Goal: Information Seeking & Learning: Learn about a topic

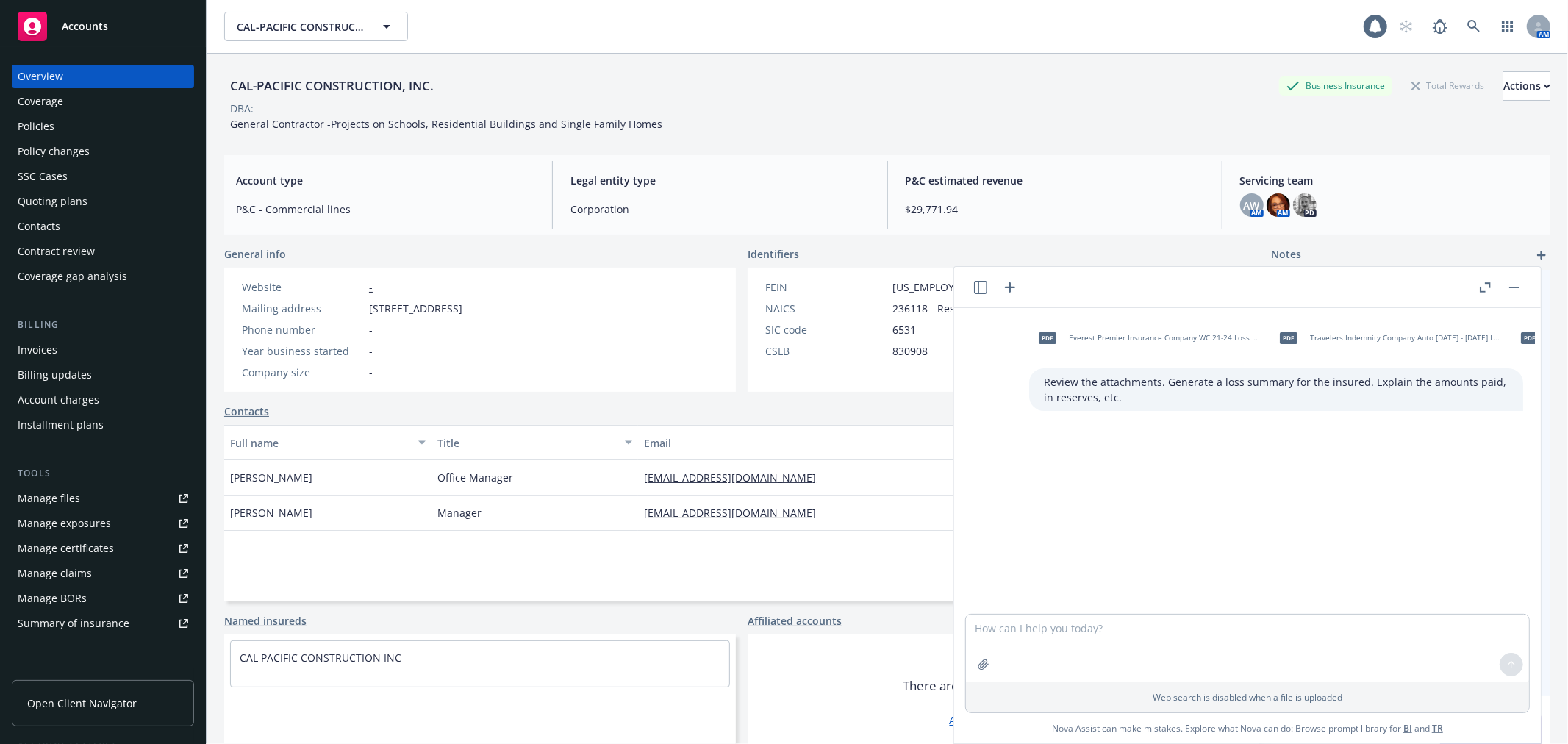
click at [1516, 284] on button "button" at bounding box center [1514, 287] width 18 height 18
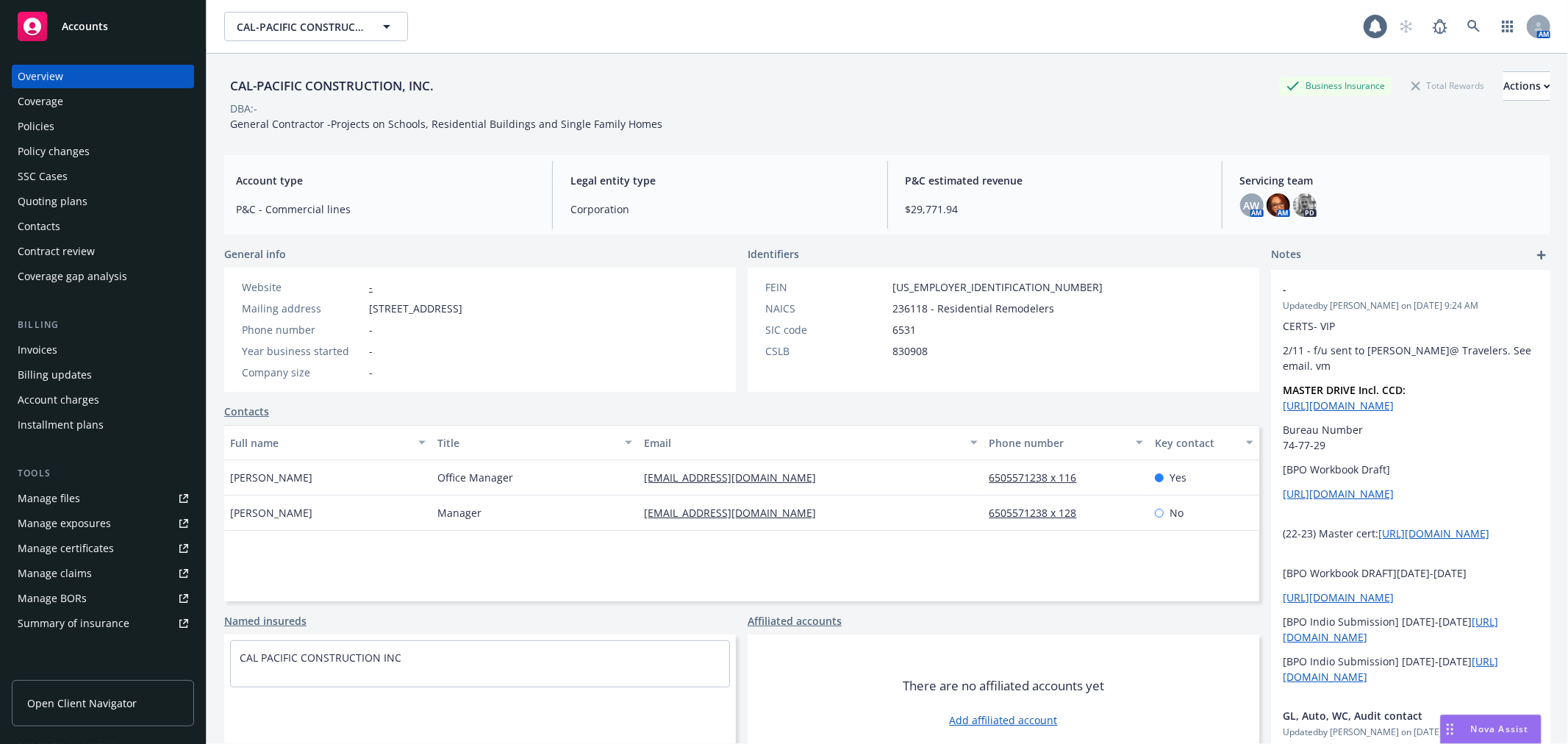
click at [1468, 732] on div "Nova Assist" at bounding box center [1501, 729] width 82 height 13
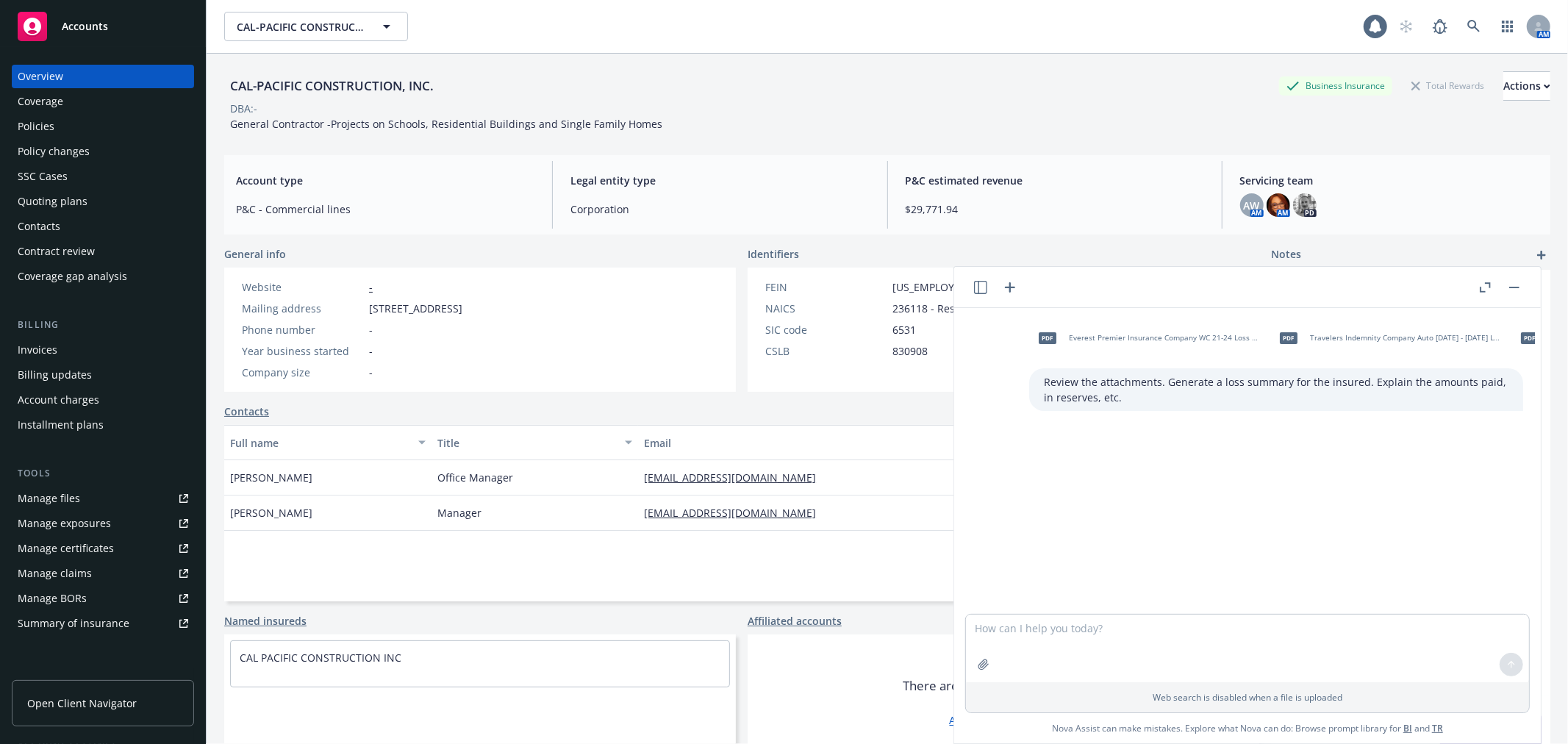
click at [979, 287] on icon "button" at bounding box center [980, 287] width 13 height 13
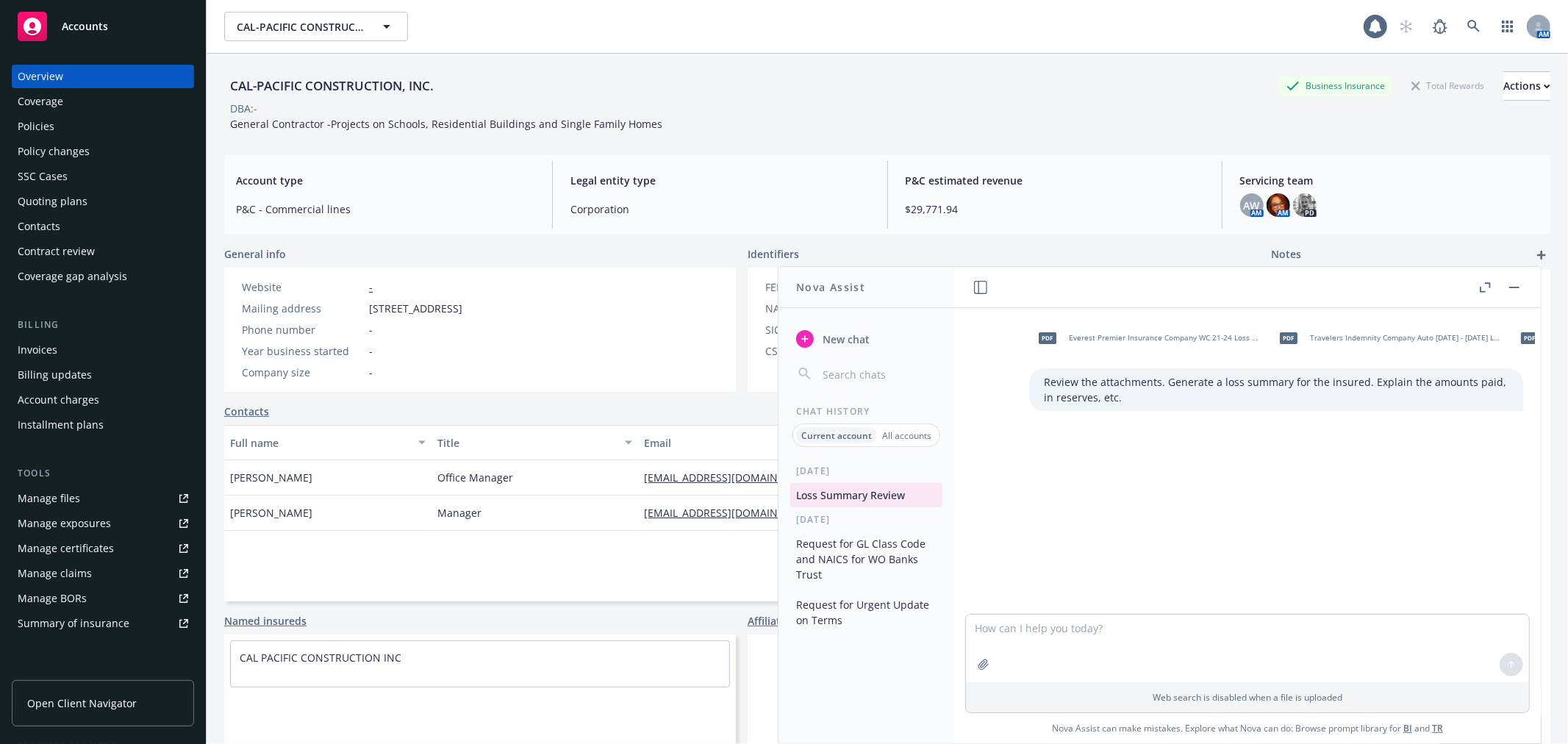
click at [895, 436] on p "All accounts" at bounding box center [906, 436] width 49 height 13
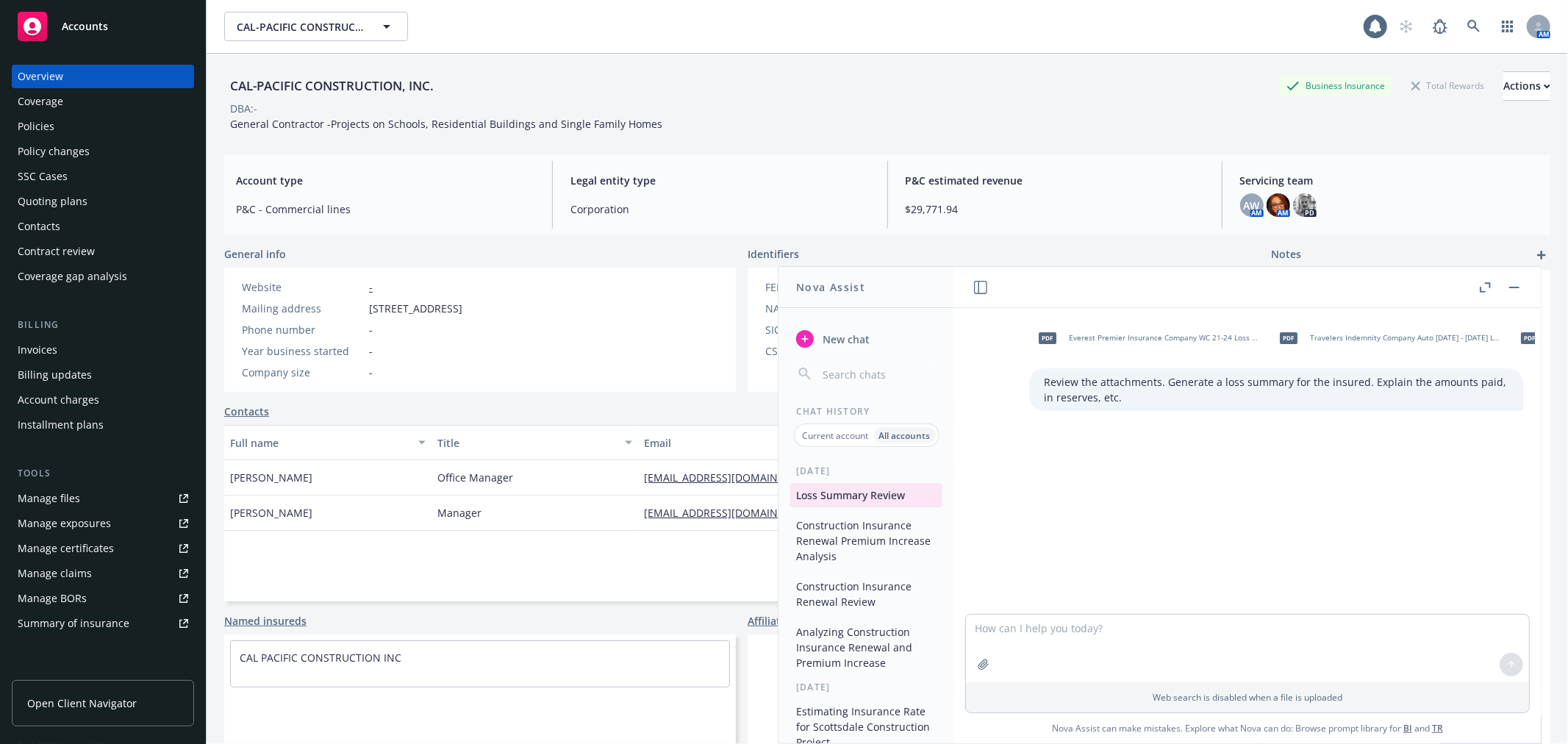
click at [869, 545] on button "Construction Insurance Renewal Premium Increase Analysis" at bounding box center [866, 540] width 153 height 55
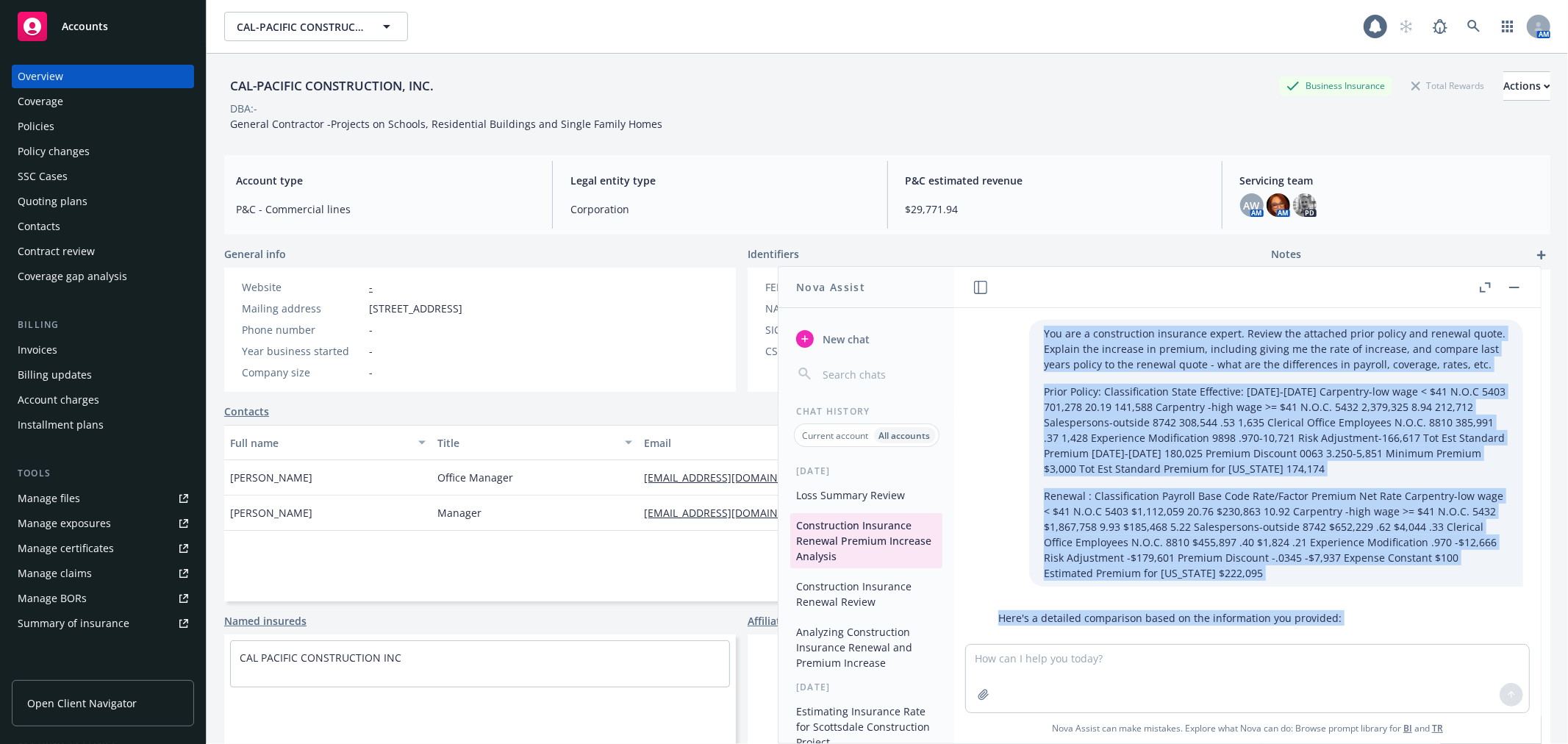
drag, startPoint x: 1443, startPoint y: 593, endPoint x: 991, endPoint y: 336, distance: 520.0
click at [991, 336] on div "You are a construction insurance expert. Review the attached prior policy and r…" at bounding box center [1248, 476] width 575 height 336
click at [985, 345] on div "You are a construction insurance expert. Review the attached prior policy and r…" at bounding box center [1253, 453] width 563 height 266
drag, startPoint x: 1030, startPoint y: 332, endPoint x: 1475, endPoint y: 570, distance: 504.6
click at [1475, 570] on div "You are a construction insurance expert. Review the attached prior policy and r…" at bounding box center [1276, 453] width 494 height 266
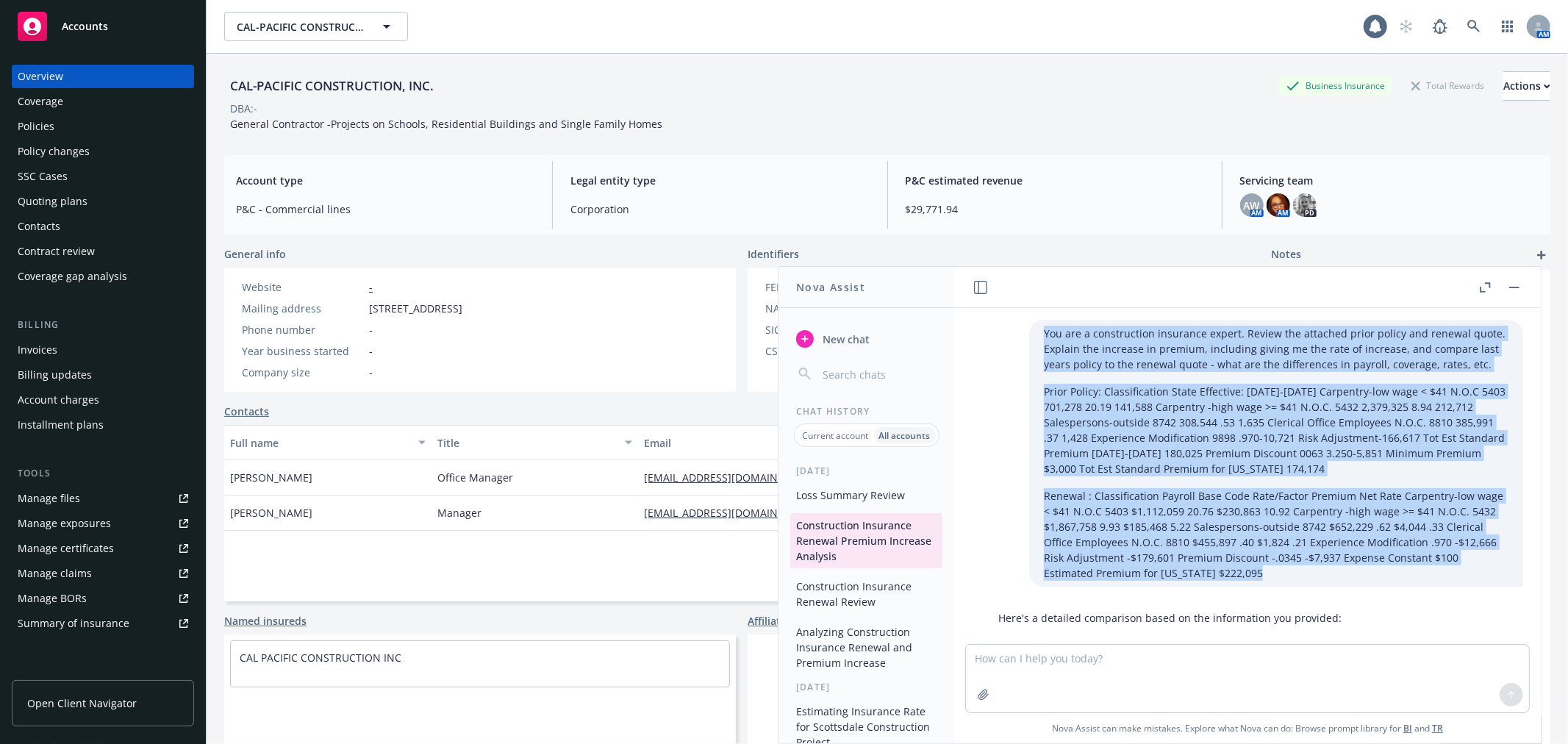
click at [1475, 570] on p "Renewal : Classification Payroll Base Code Rate/Factor Premium Net Rate Carpent…" at bounding box center [1276, 534] width 465 height 92
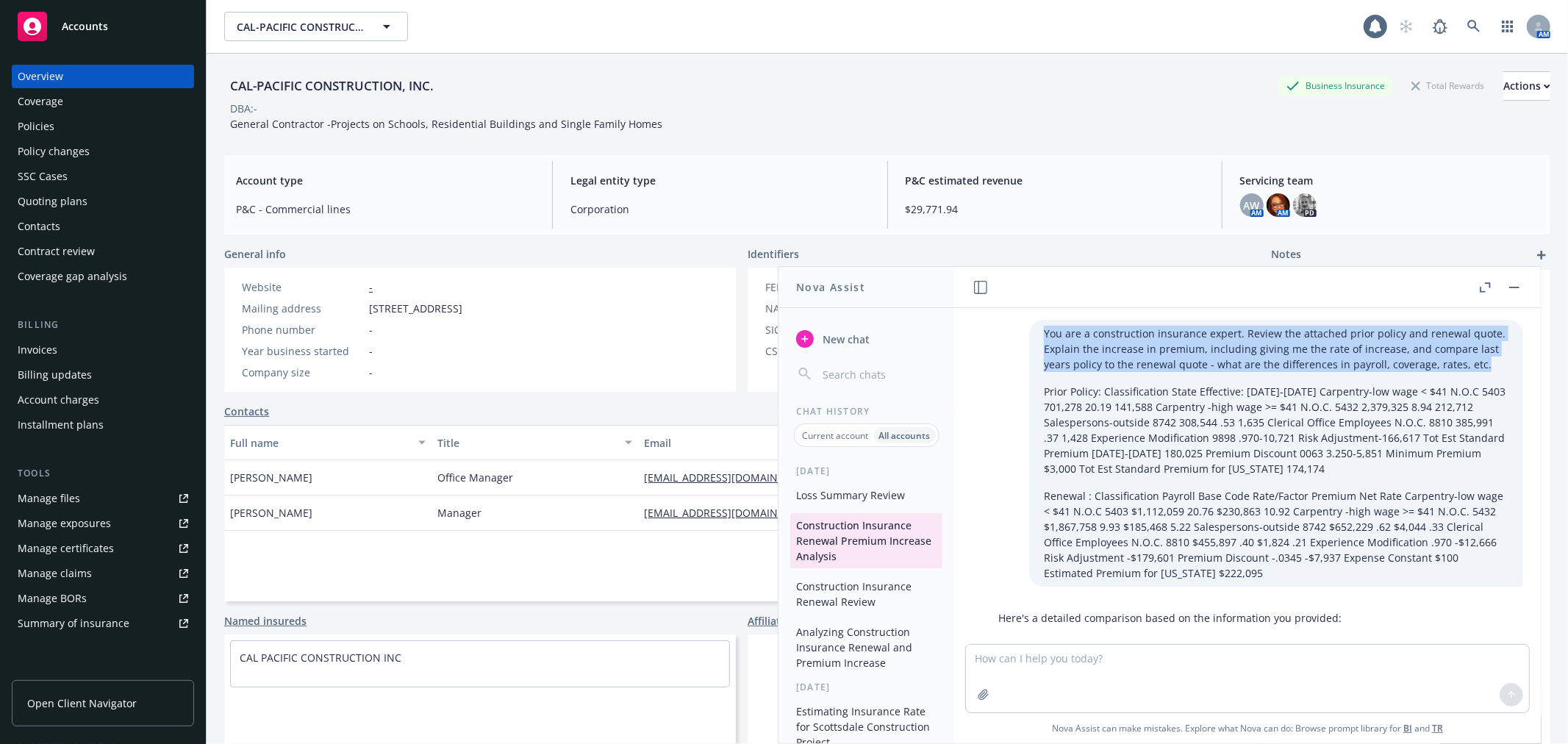
drag, startPoint x: 1029, startPoint y: 328, endPoint x: 1436, endPoint y: 375, distance: 409.7
click at [1436, 375] on div "You are a construction insurance expert. Review the attached prior policy and r…" at bounding box center [1276, 453] width 494 height 266
copy p "You are a construction insurance expert. Review the attached prior policy and r…"
click at [825, 332] on span "New chat" at bounding box center [845, 339] width 50 height 15
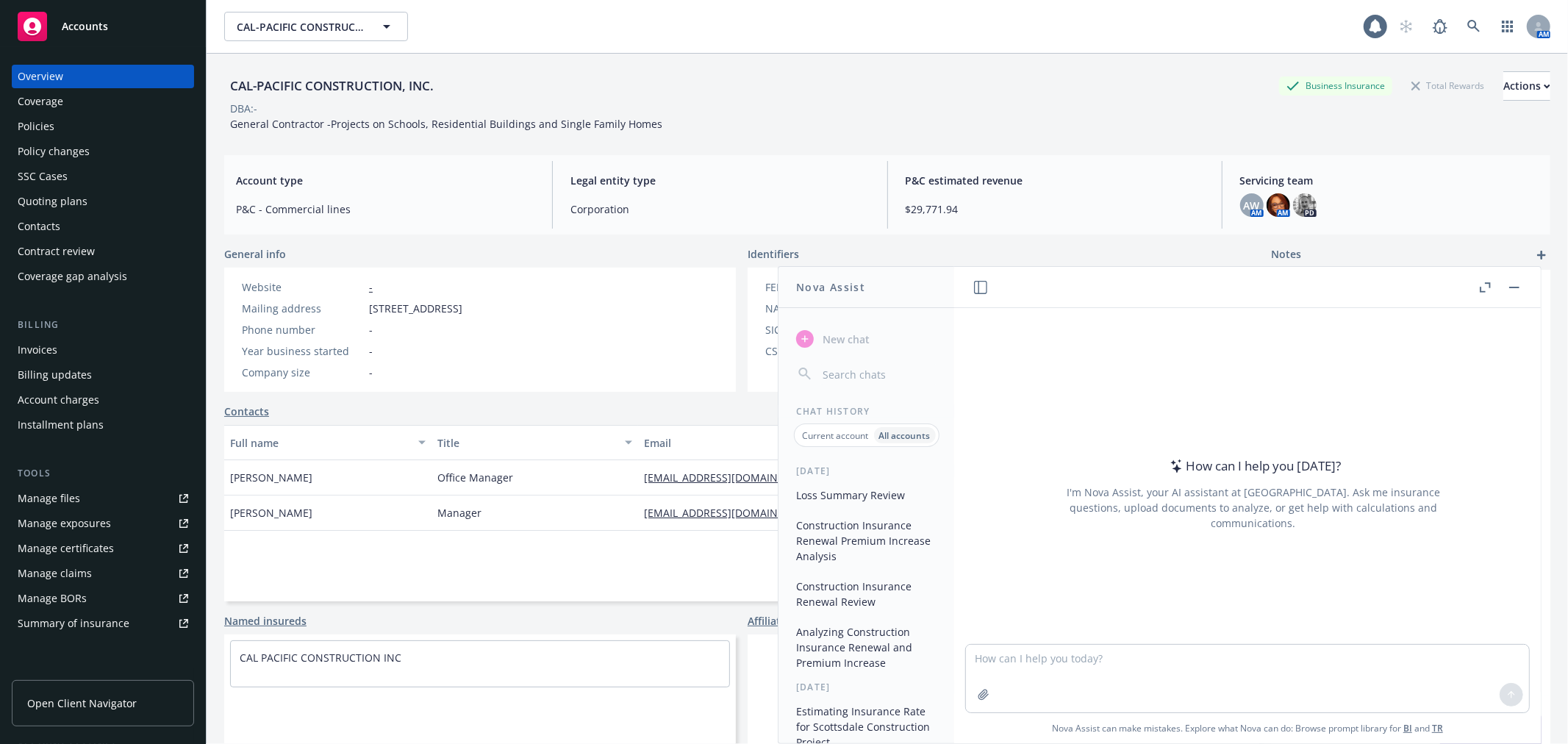
click at [1041, 659] on textarea at bounding box center [1247, 678] width 563 height 67
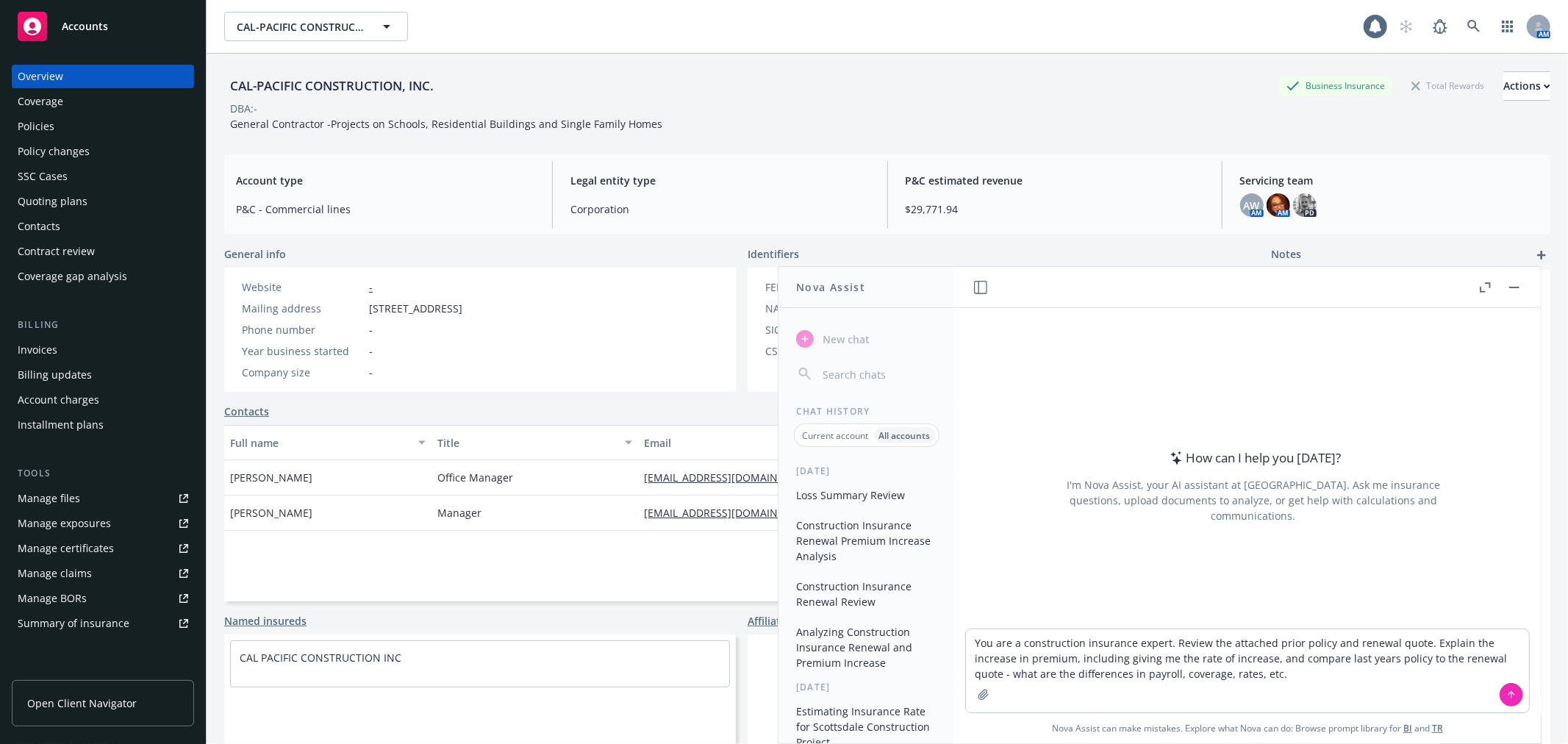
click at [49, 120] on div "Policies" at bounding box center [36, 126] width 37 height 23
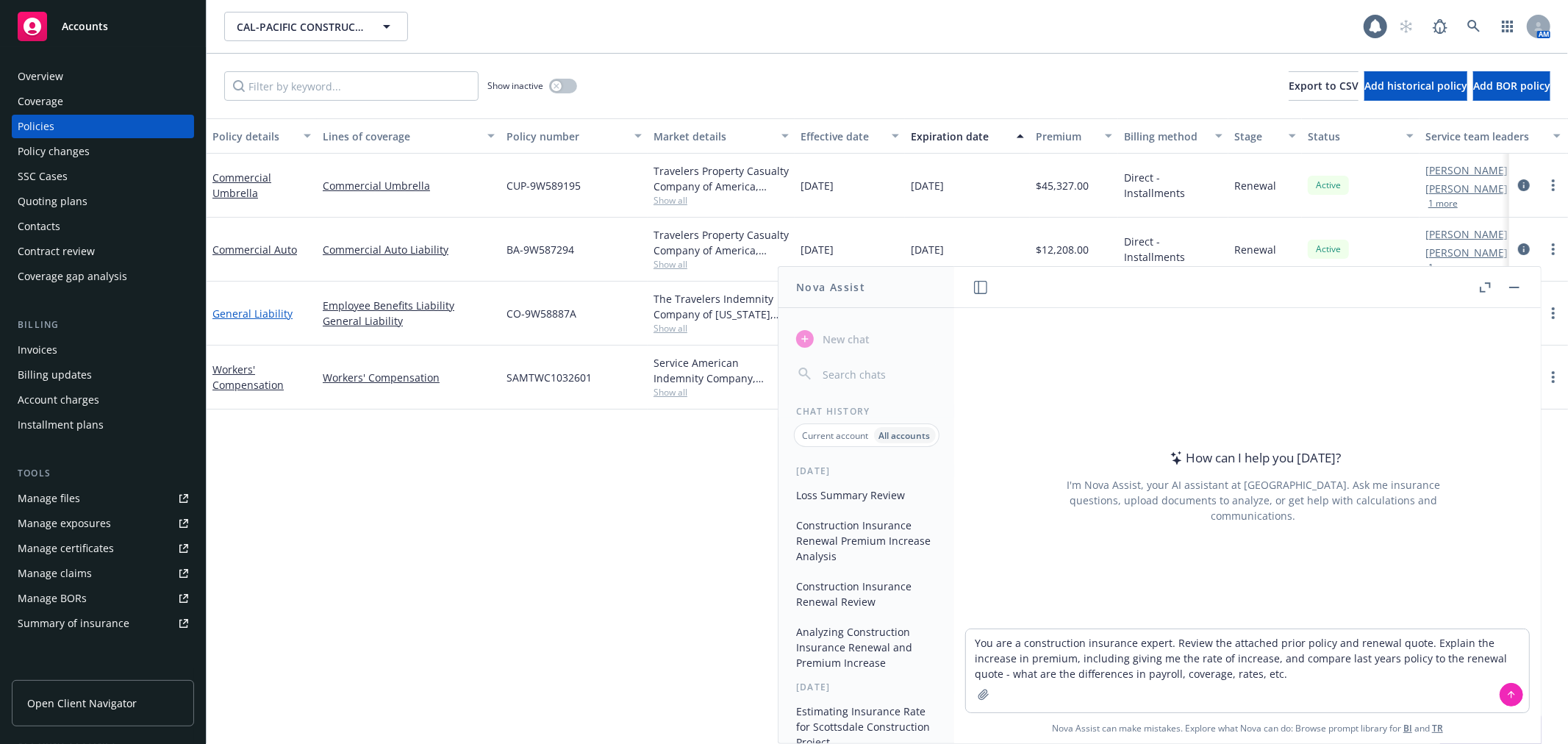
click at [238, 307] on link "General Liability" at bounding box center [253, 313] width 80 height 14
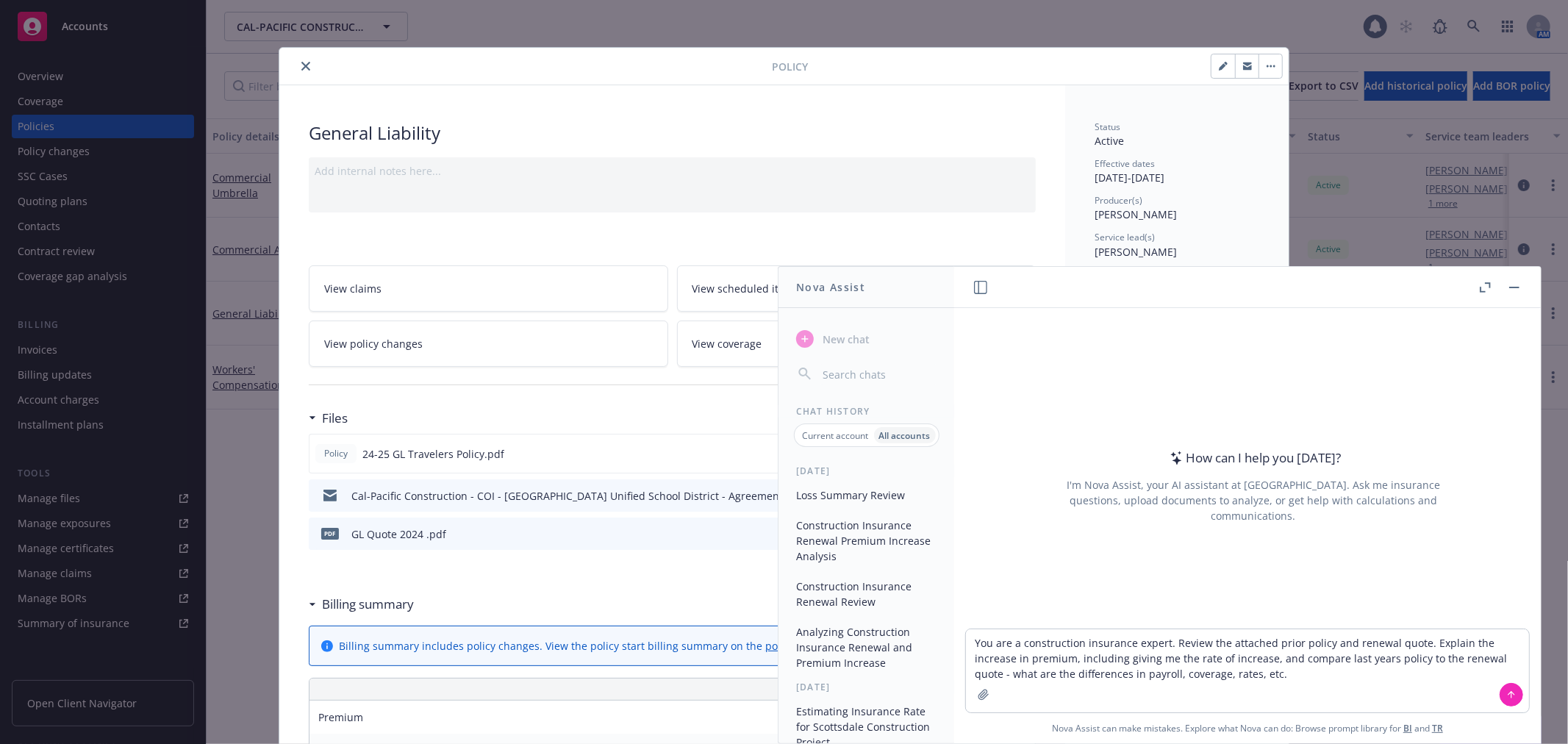
click at [1518, 283] on button "button" at bounding box center [1514, 287] width 18 height 18
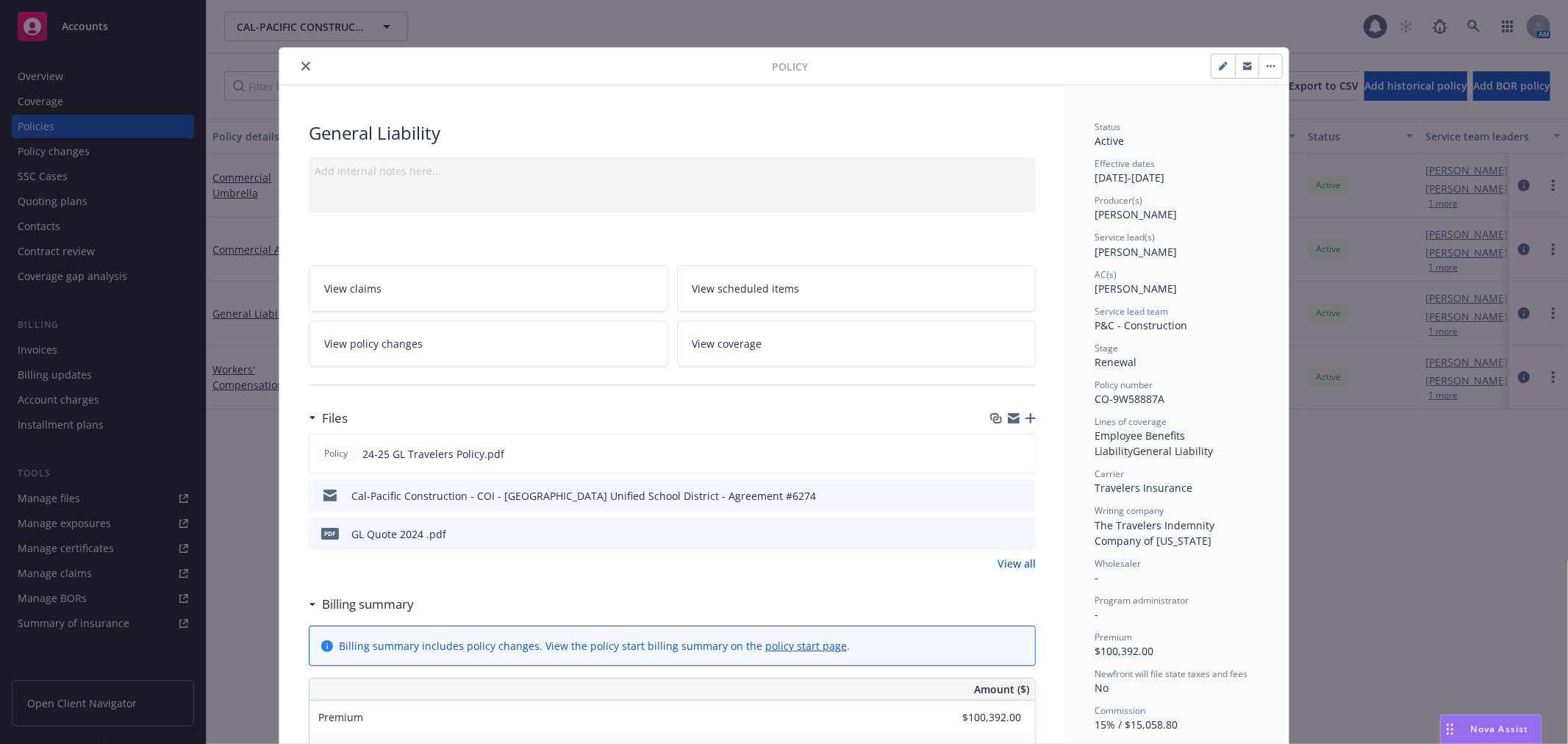
click at [1016, 493] on icon "preview file" at bounding box center [1022, 494] width 13 height 10
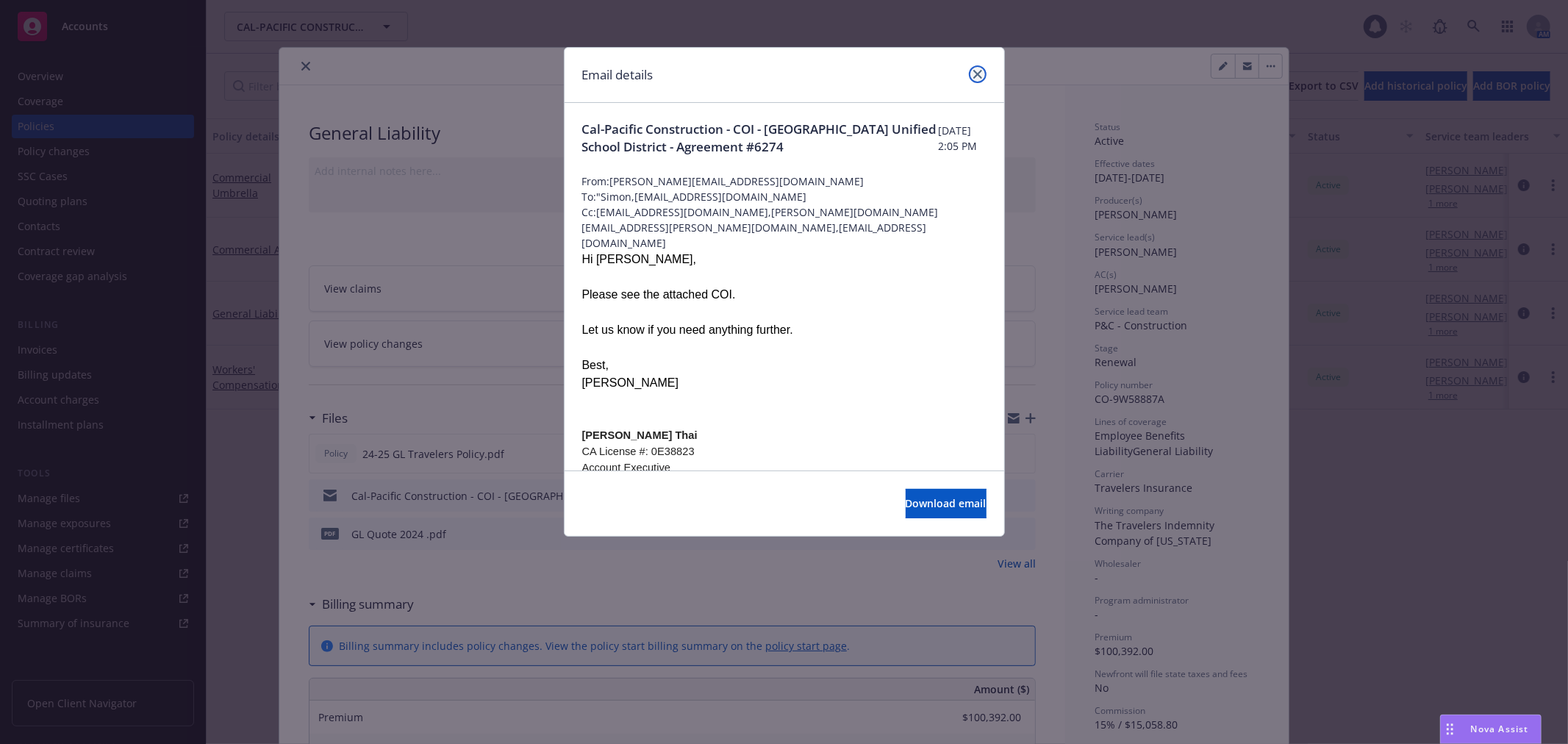
click at [978, 72] on icon "close" at bounding box center [977, 74] width 9 height 9
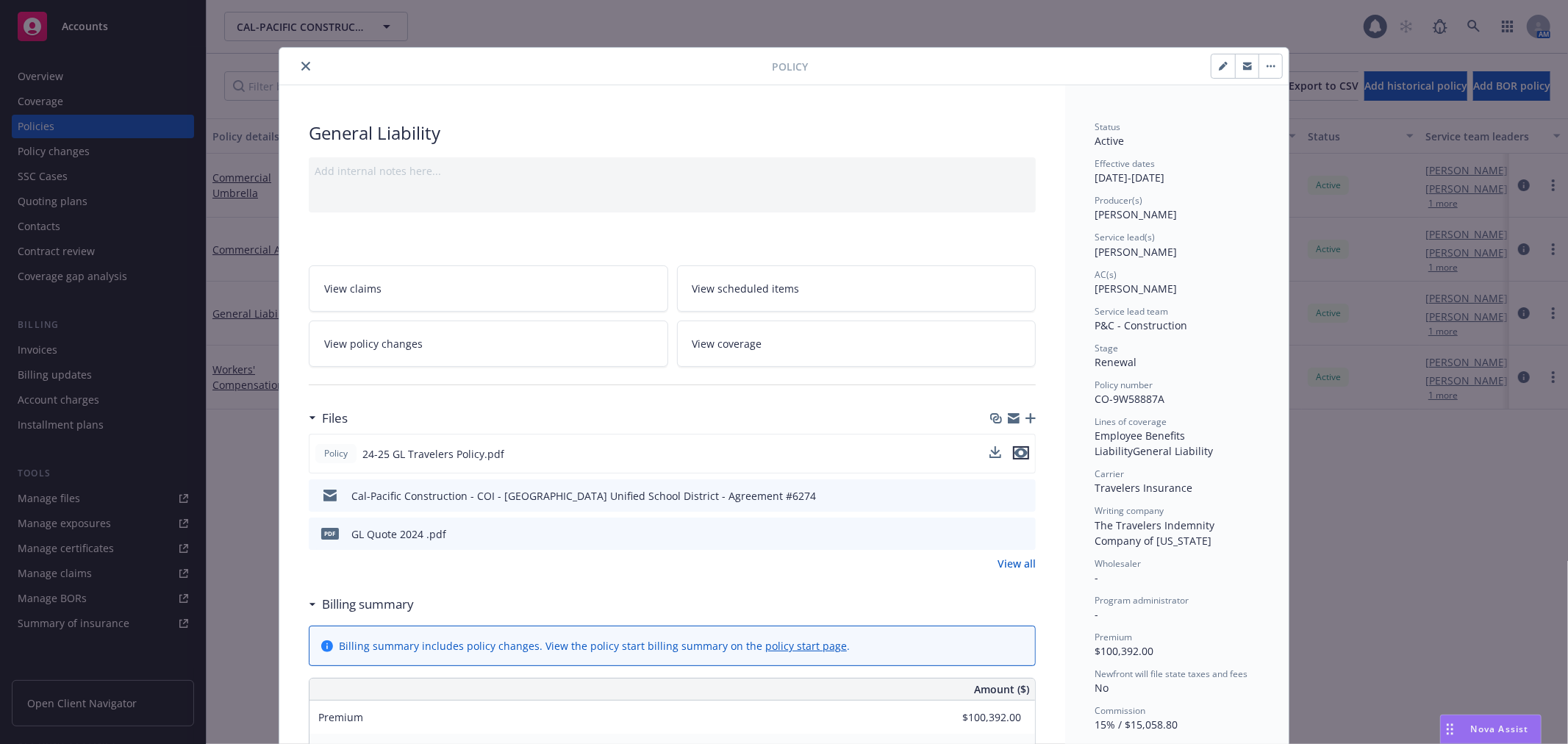
click at [1015, 449] on icon "preview file" at bounding box center [1021, 453] width 13 height 10
click at [991, 453] on icon "download file" at bounding box center [996, 453] width 12 height 12
click at [303, 63] on icon "close" at bounding box center [305, 66] width 9 height 9
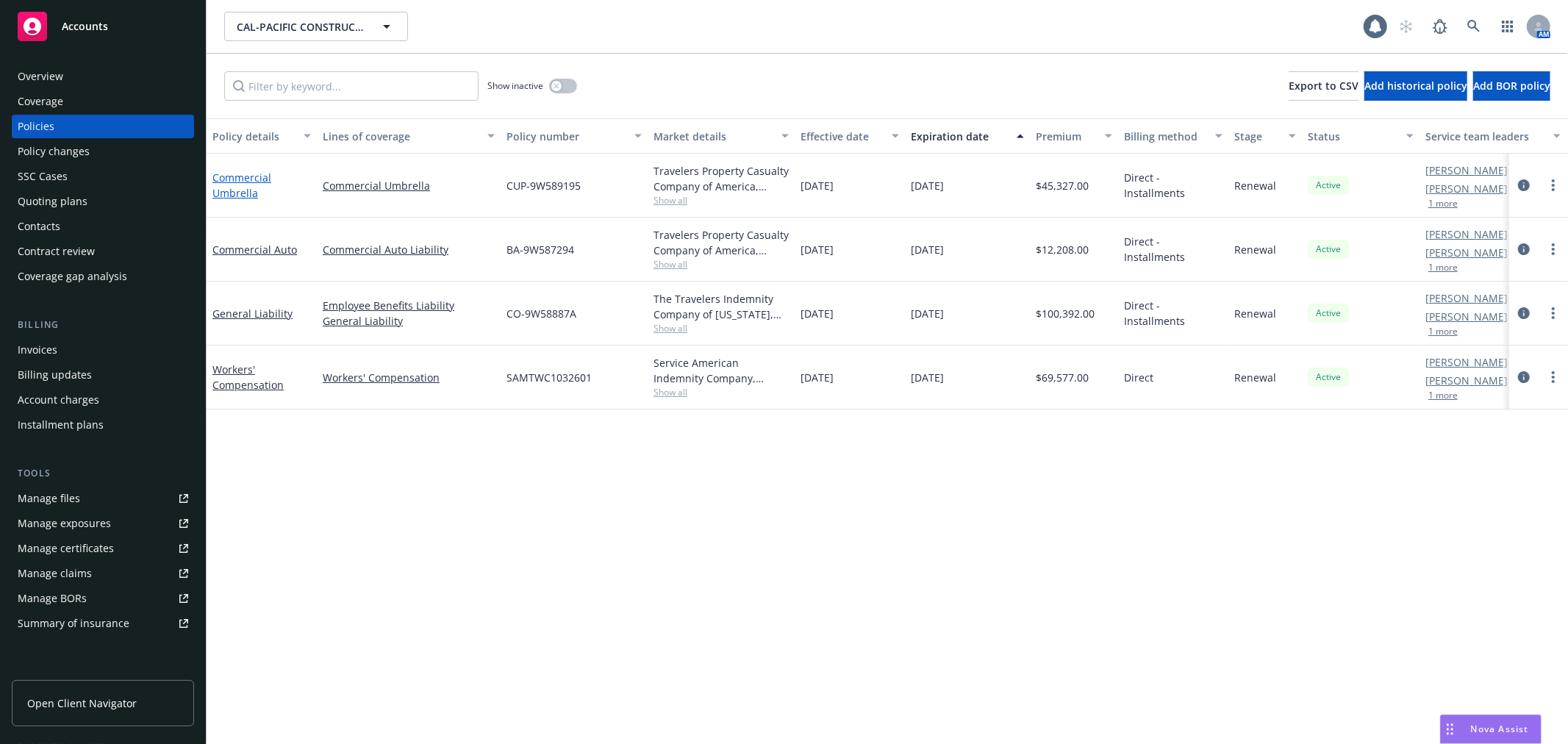
click at [240, 177] on link "Commercial Umbrella" at bounding box center [242, 185] width 59 height 30
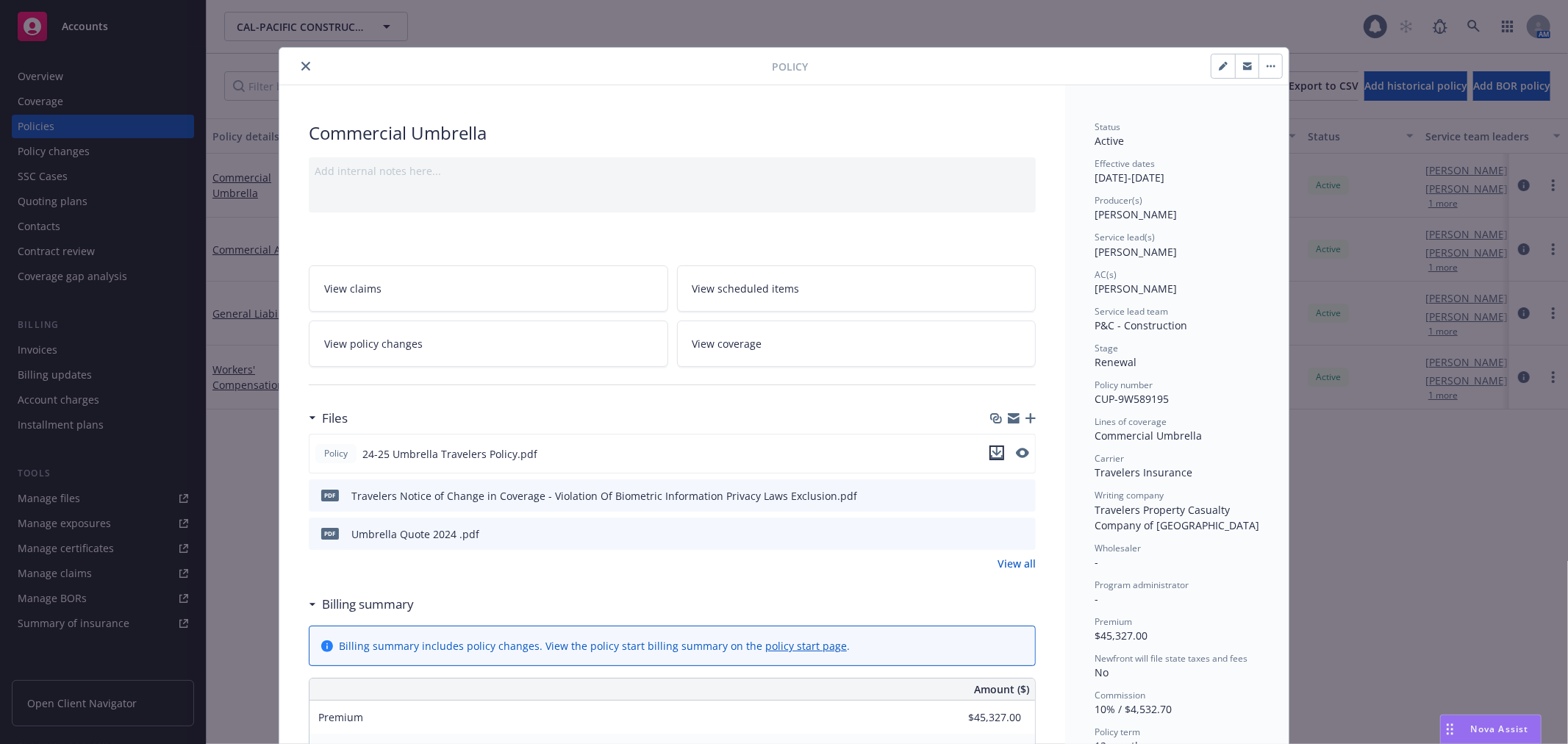
click at [993, 451] on icon "download file" at bounding box center [996, 453] width 12 height 12
click at [301, 62] on icon "close" at bounding box center [305, 66] width 9 height 9
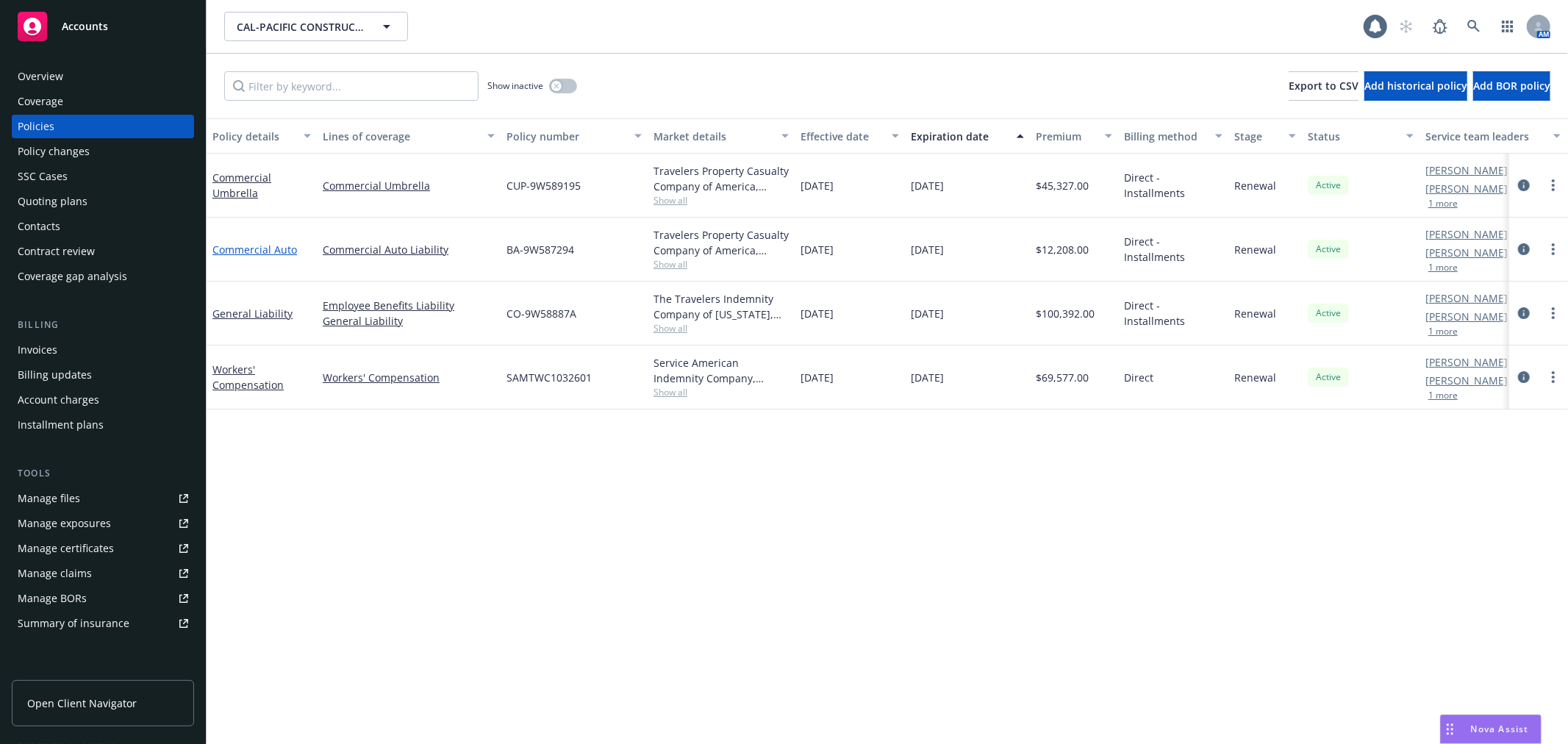
click at [247, 248] on link "Commercial Auto" at bounding box center [255, 249] width 84 height 14
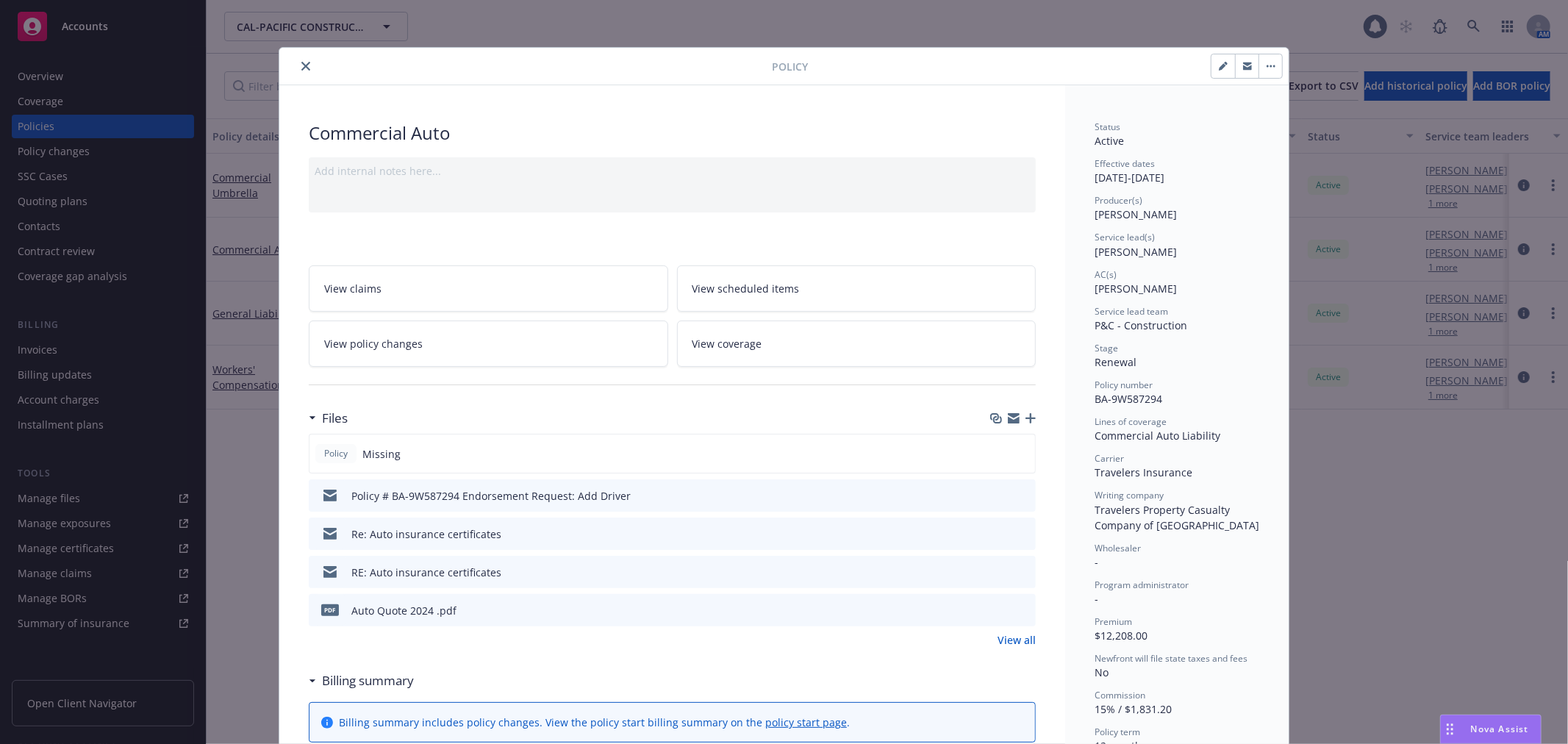
click at [1018, 490] on icon "preview file" at bounding box center [1022, 494] width 13 height 10
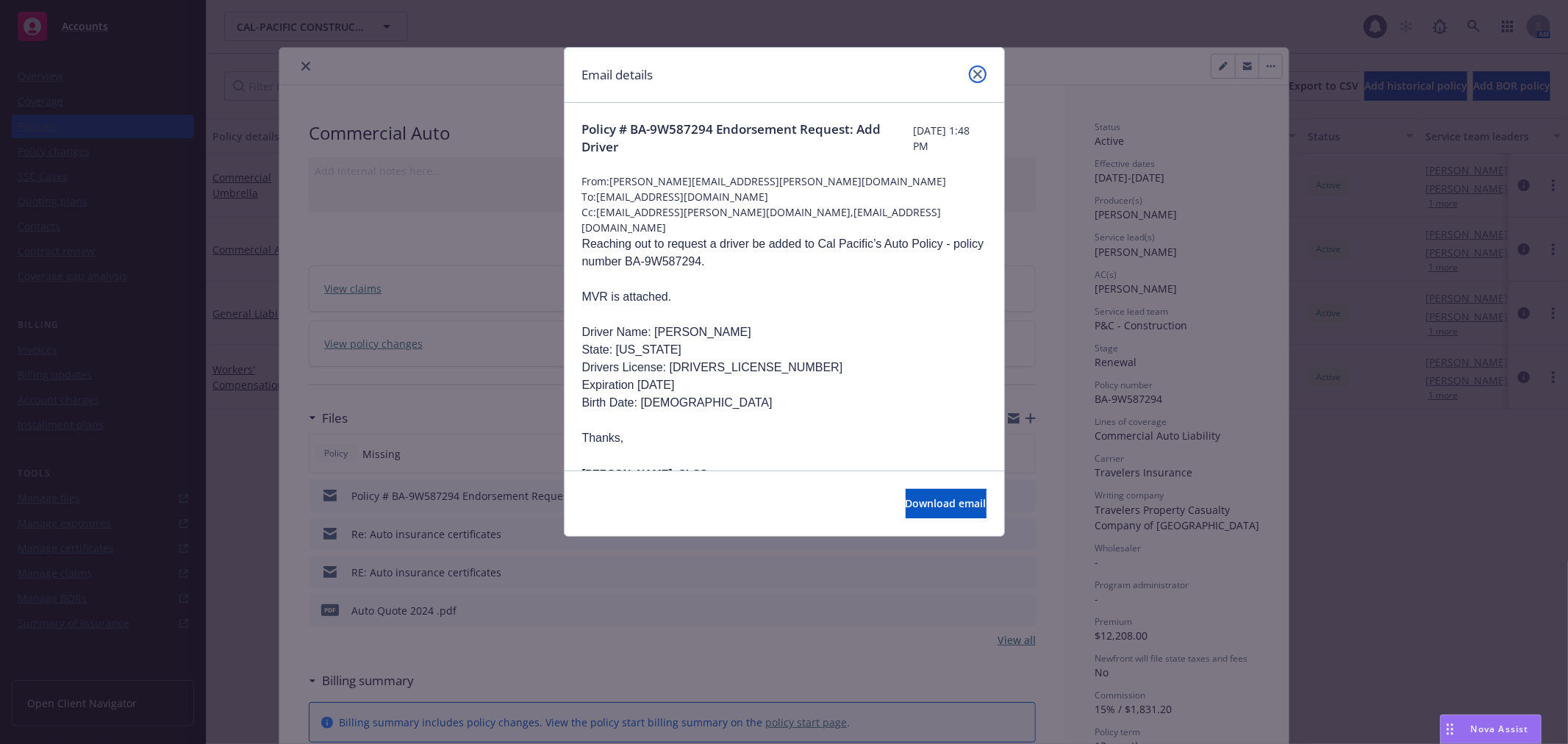
click at [974, 71] on icon "close" at bounding box center [977, 74] width 9 height 9
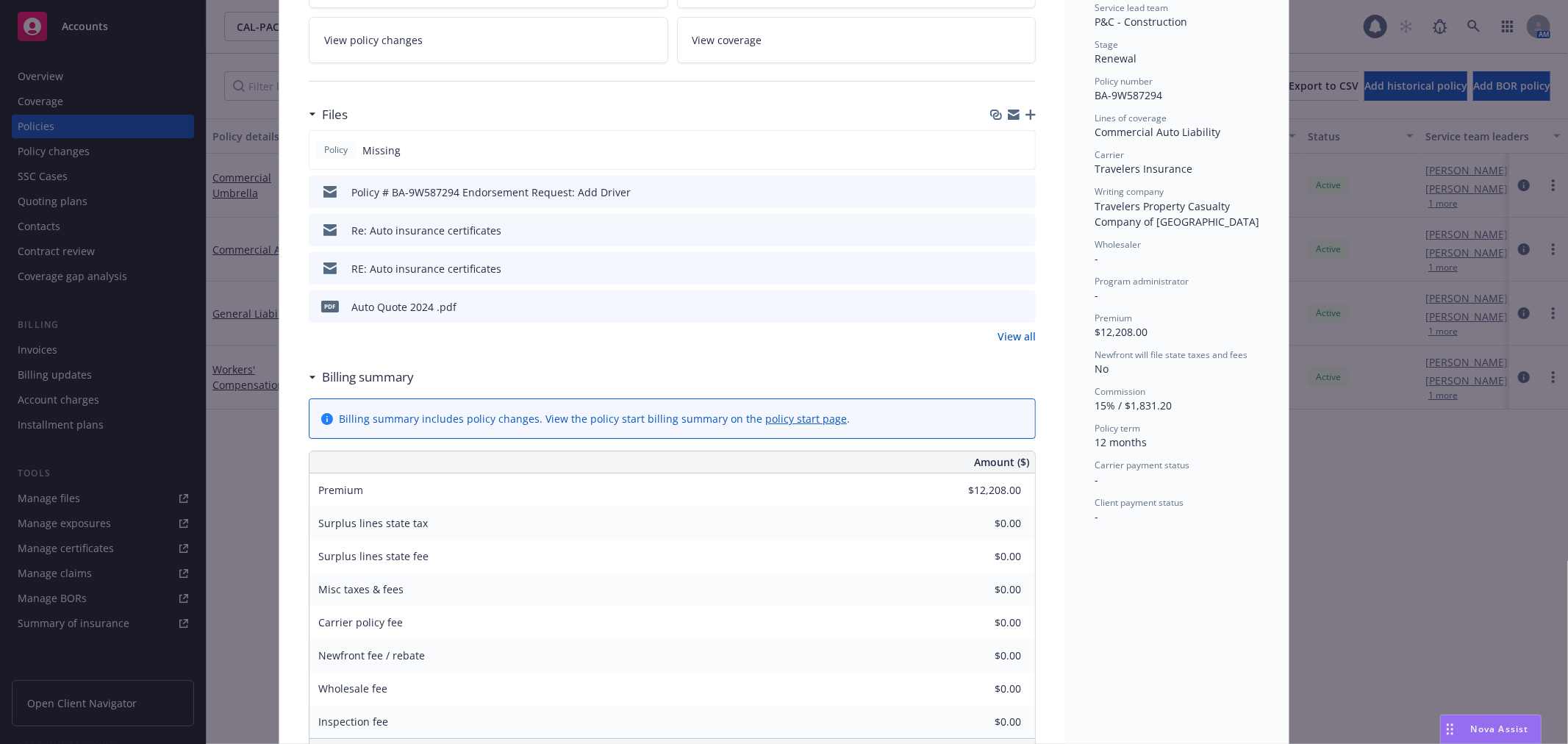
scroll to position [327, 0]
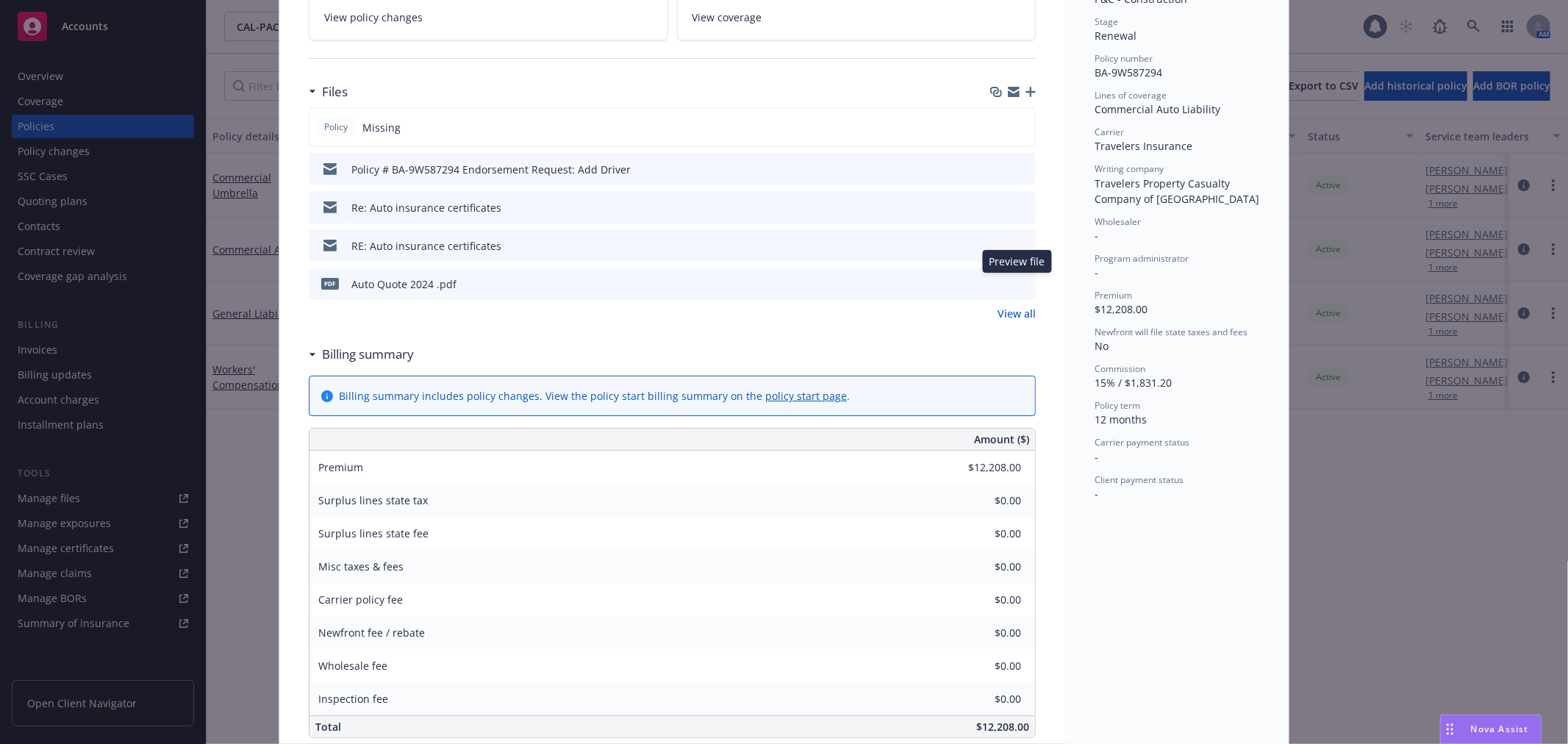
click at [1017, 279] on icon "preview file" at bounding box center [1022, 283] width 13 height 10
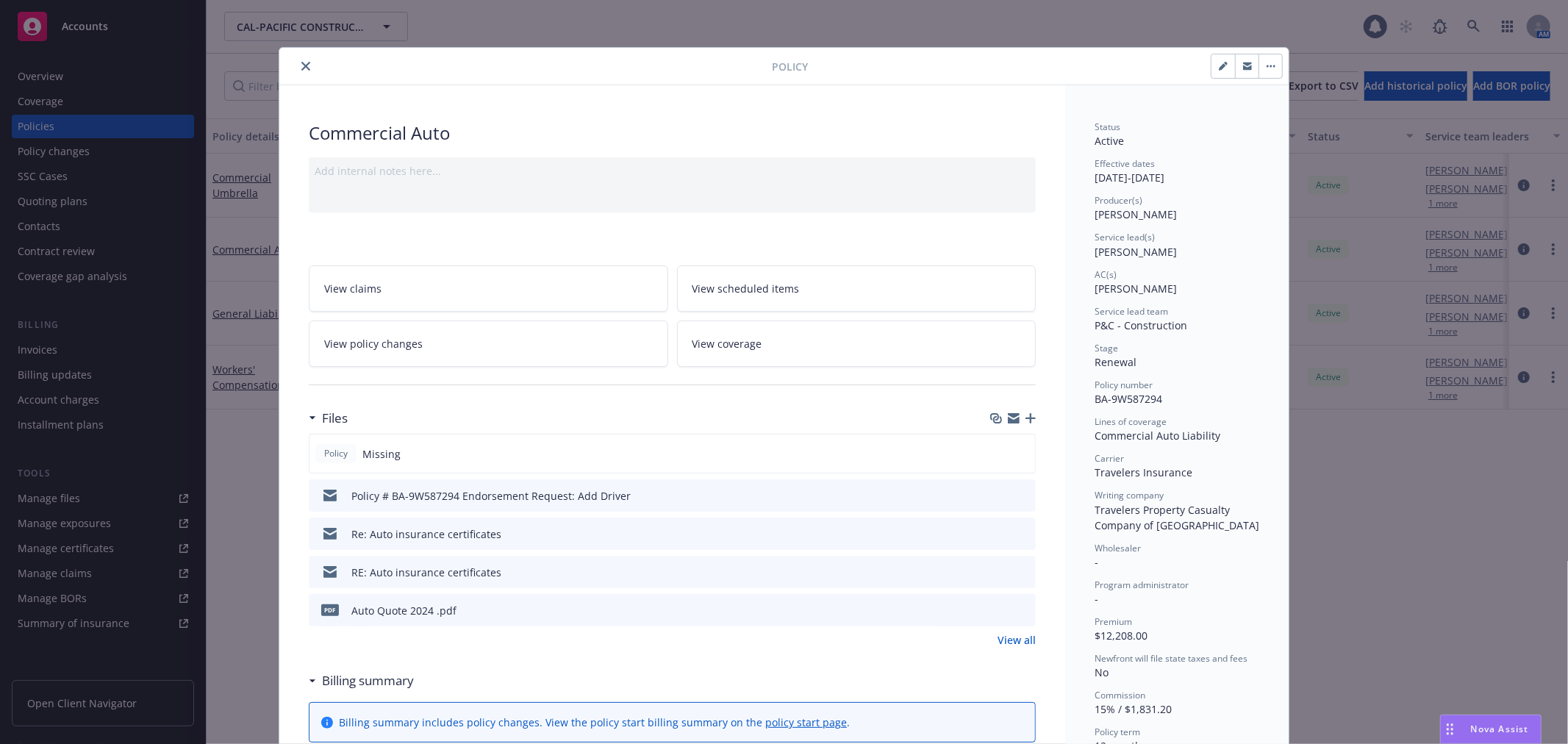
click at [301, 65] on icon "close" at bounding box center [305, 66] width 9 height 9
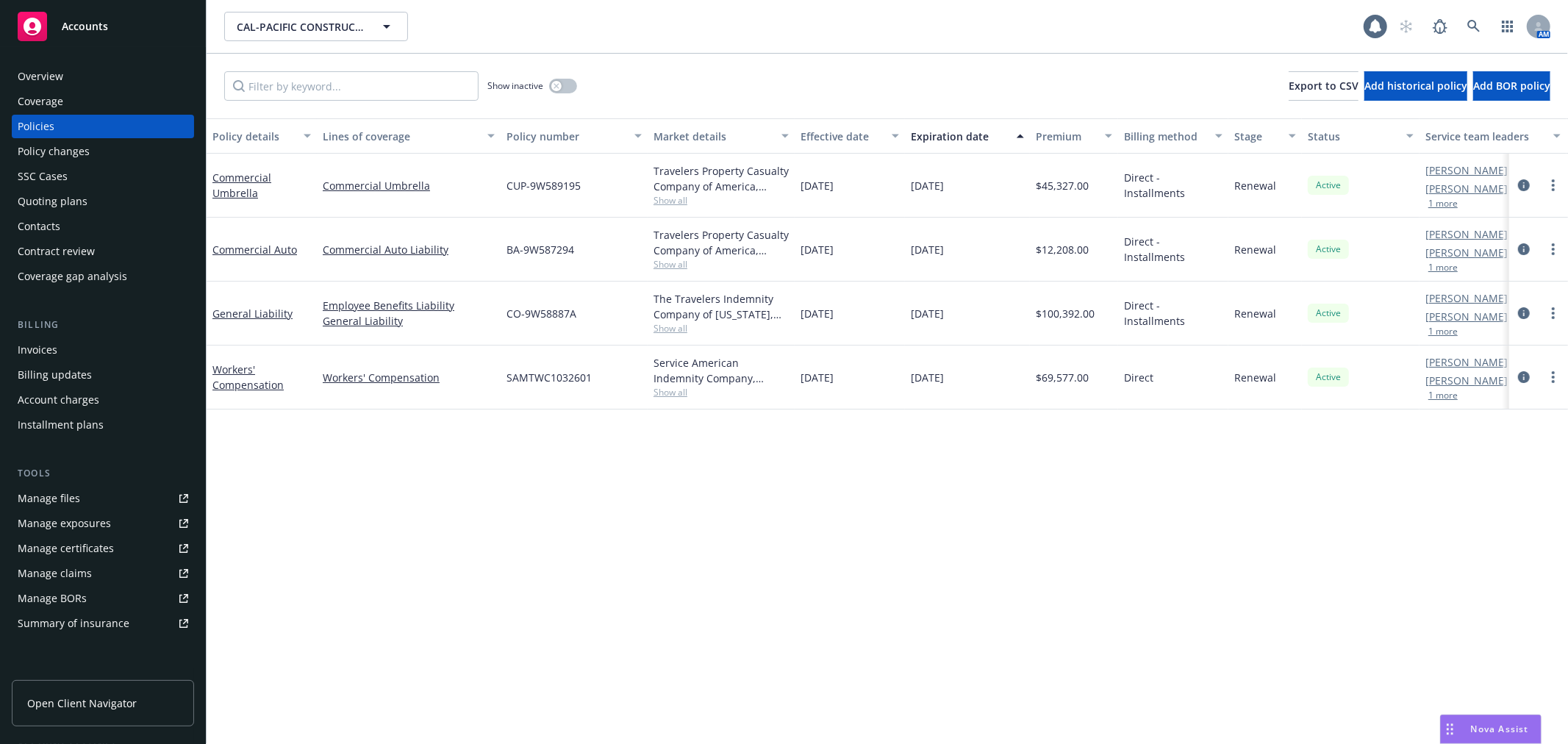
click at [1498, 722] on div "Nova Assist" at bounding box center [1491, 729] width 100 height 28
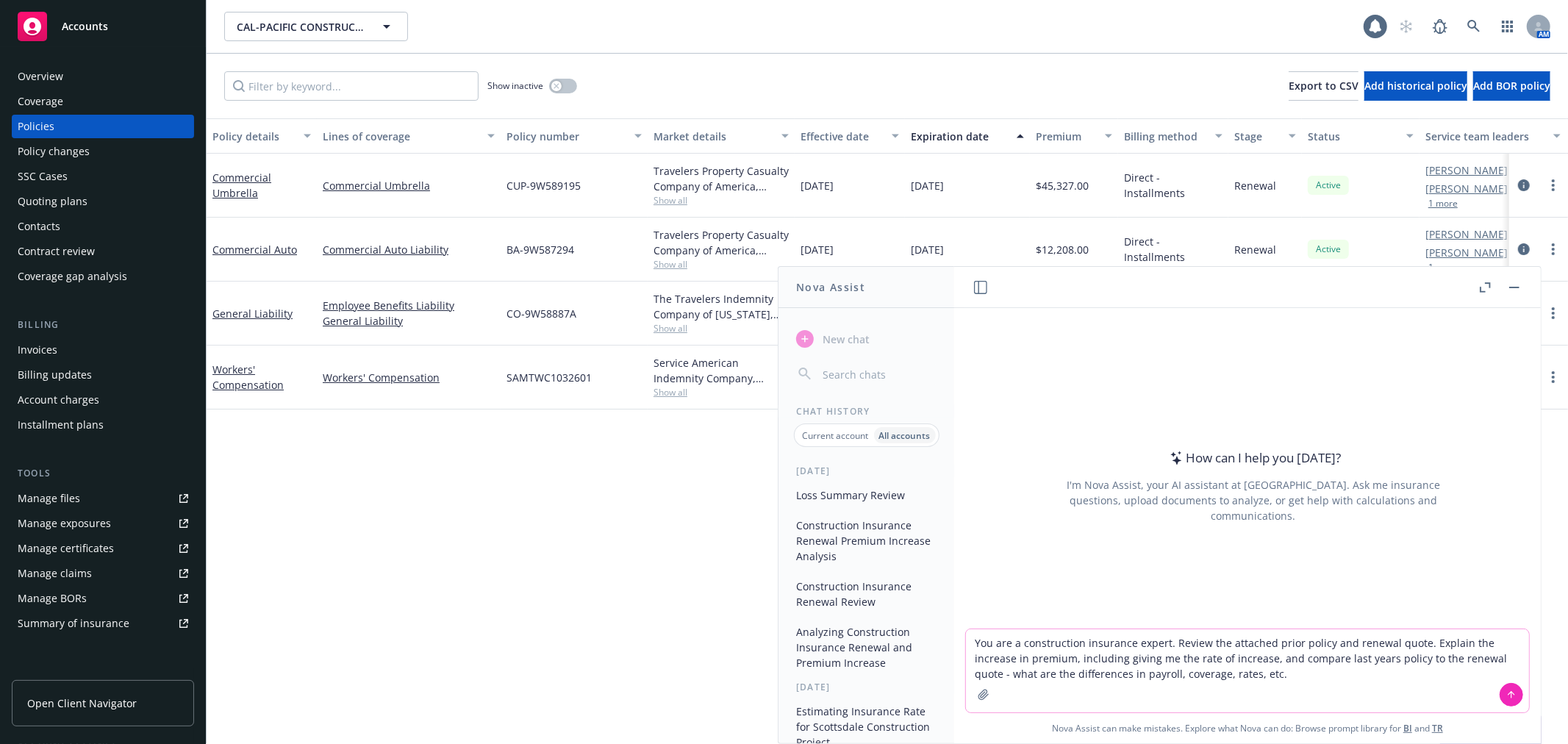
click at [1262, 674] on textarea "You are a construction insurance expert. Review the attached prior policy and r…" at bounding box center [1247, 670] width 563 height 83
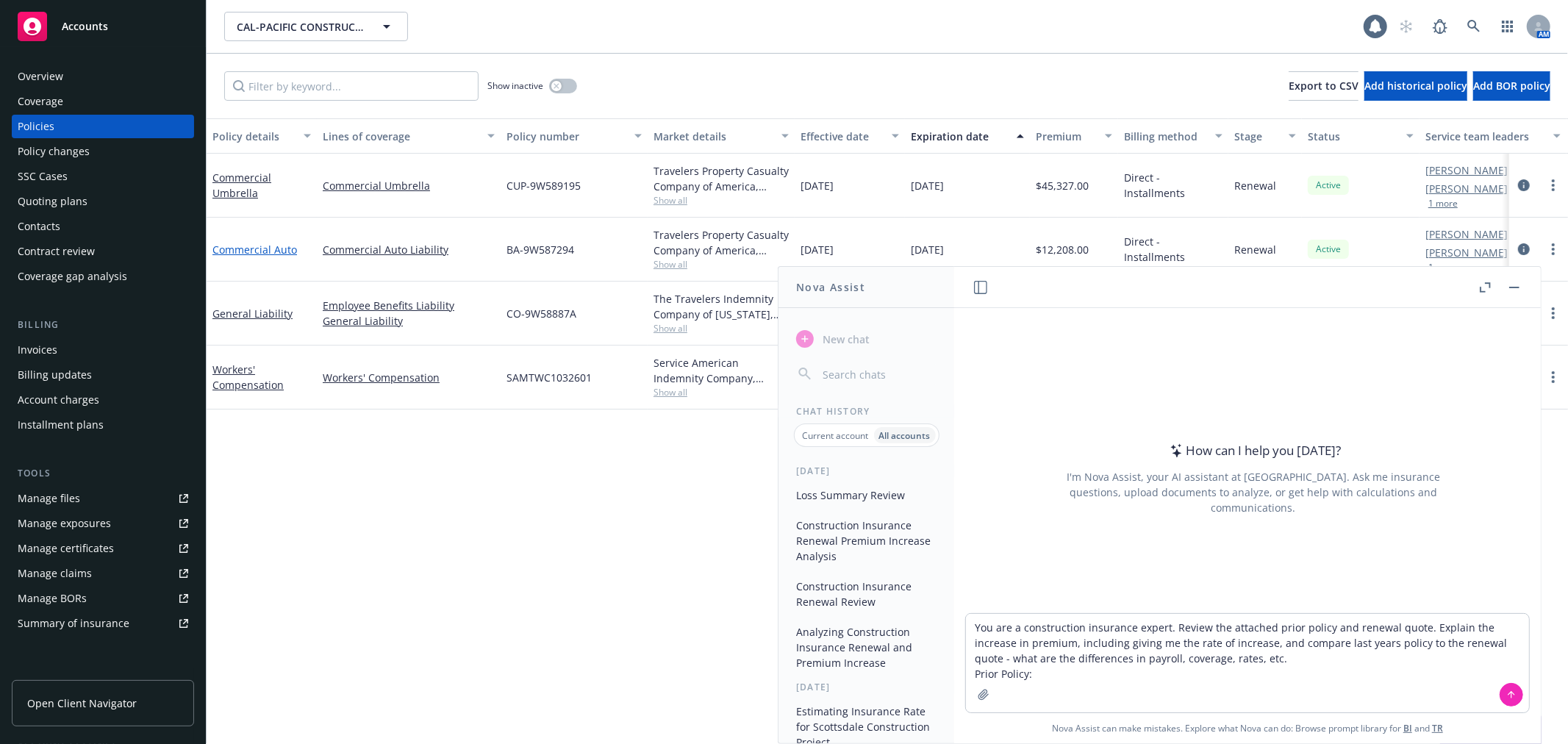
click at [231, 245] on link "Commercial Auto" at bounding box center [255, 249] width 84 height 14
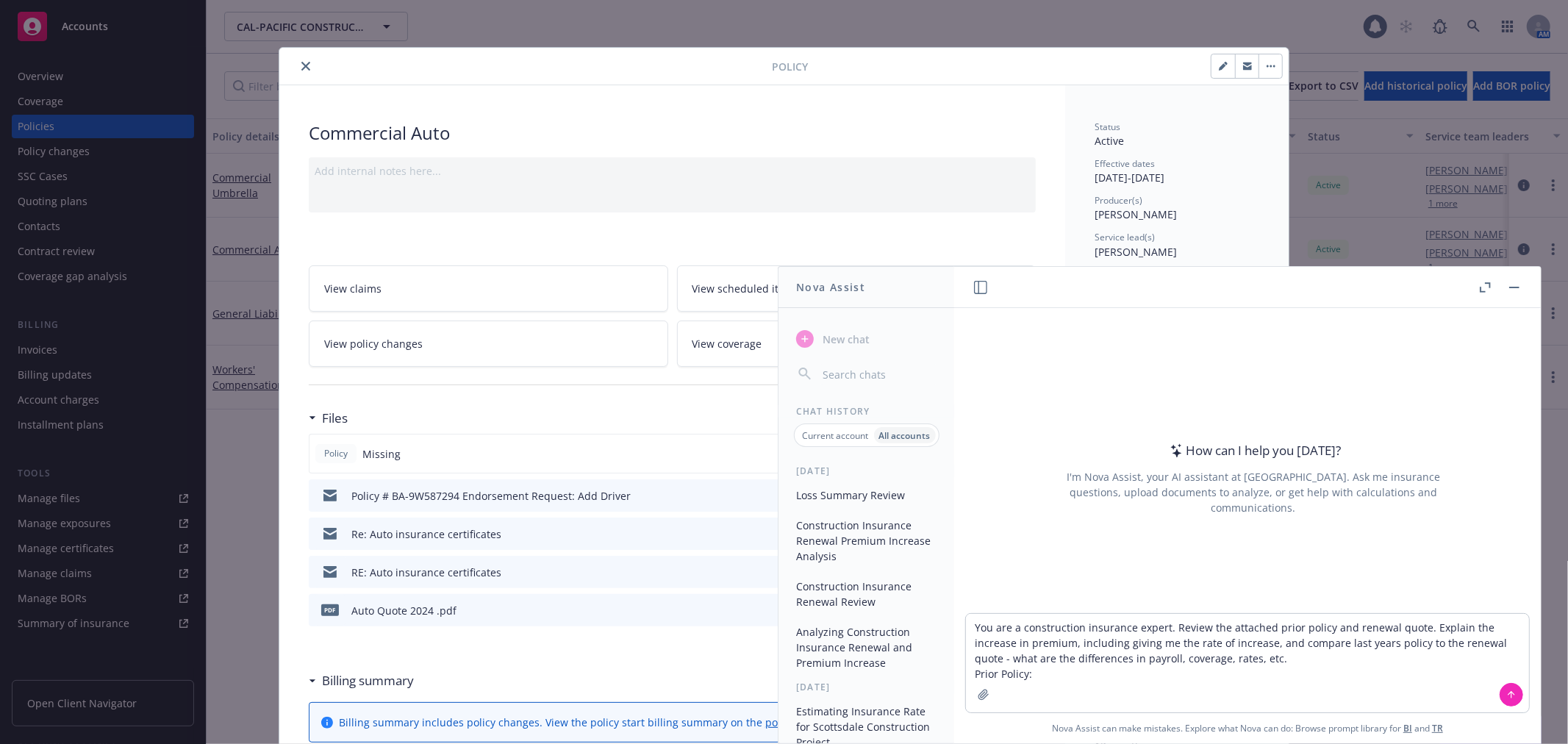
scroll to position [44, 0]
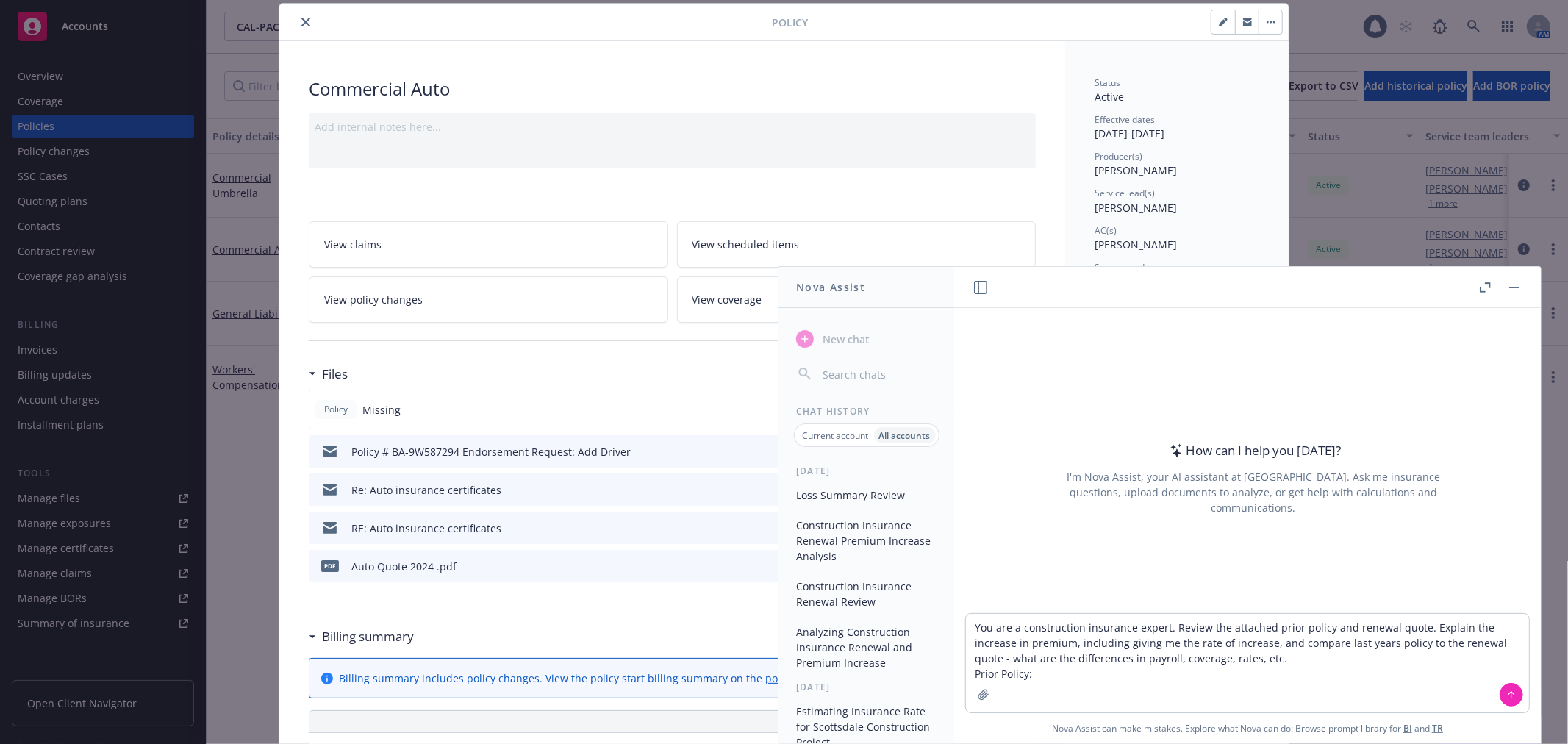
click at [637, 571] on div "pdf Auto Quote 2024 .pdf" at bounding box center [673, 566] width 727 height 32
click at [1518, 281] on button "button" at bounding box center [1514, 287] width 18 height 18
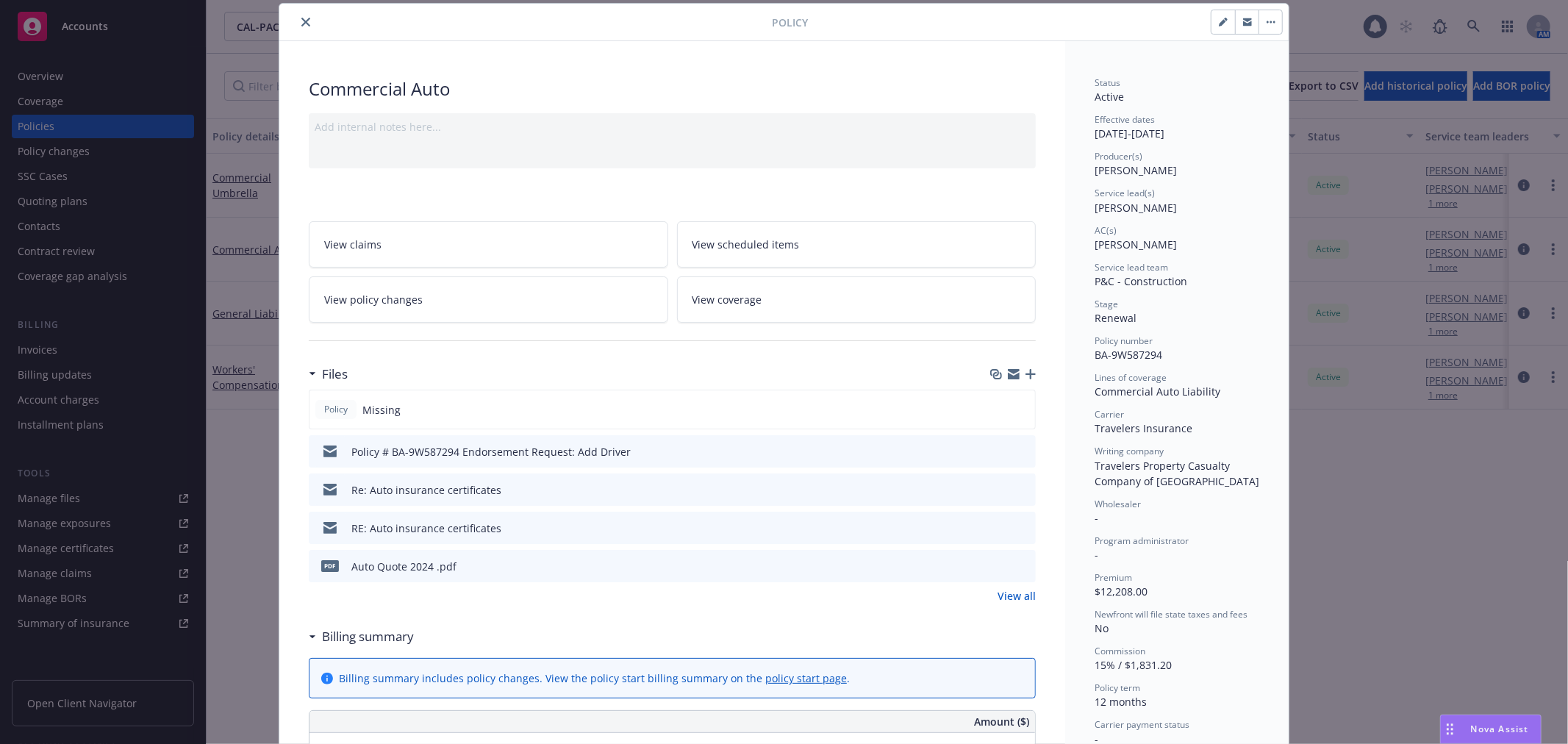
click at [1016, 563] on icon "preview file" at bounding box center [1022, 565] width 13 height 10
click at [1493, 733] on span "Nova Assist" at bounding box center [1500, 729] width 58 height 13
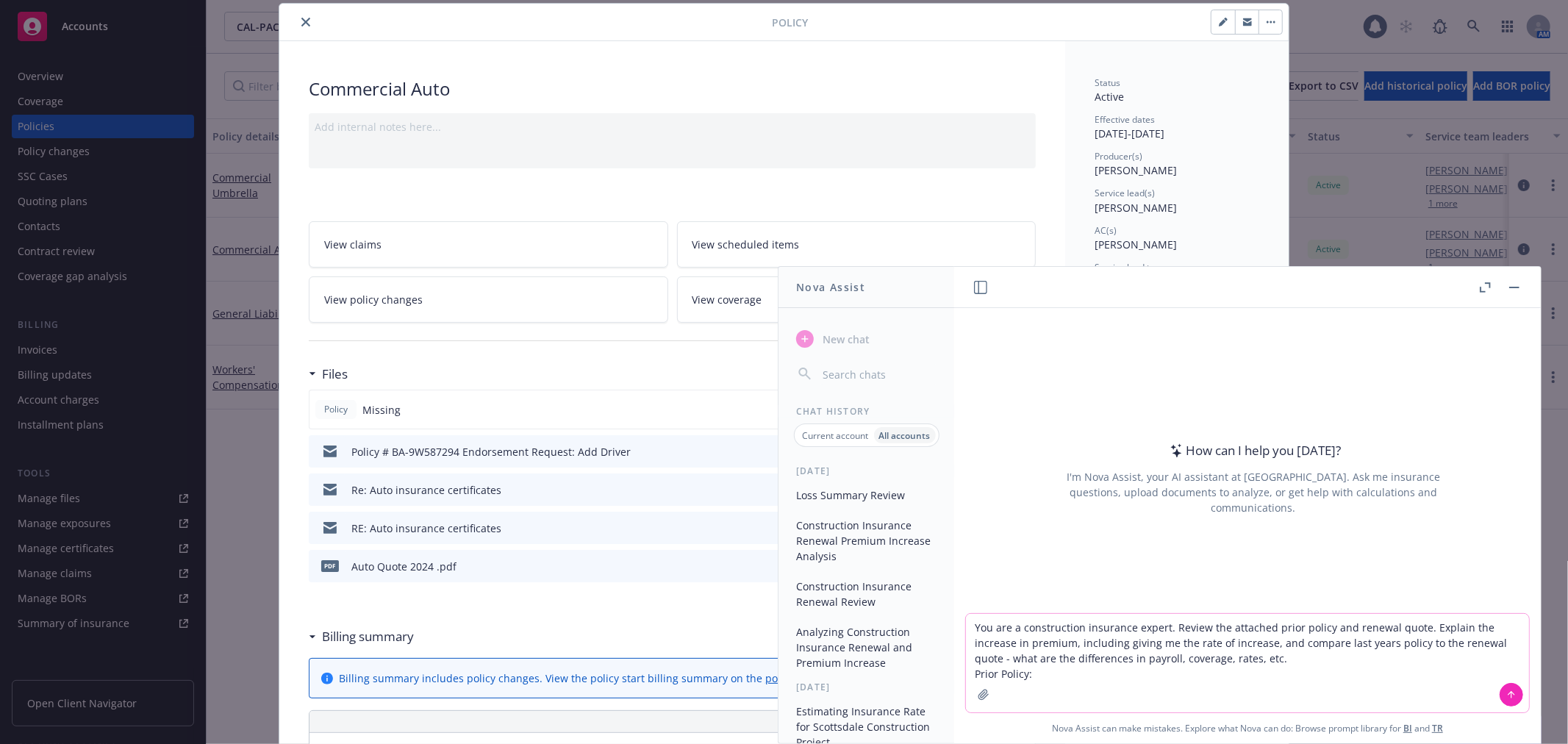
click at [1147, 681] on textarea "You are a construction insurance expert. Review the attached prior policy and r…" at bounding box center [1247, 663] width 563 height 99
paste textarea "Loremipsum Dolo sitametc ADIPISC # ELITS DOEIUSM TEMP INCI/UTLAB ETDOLOREMAGNA …"
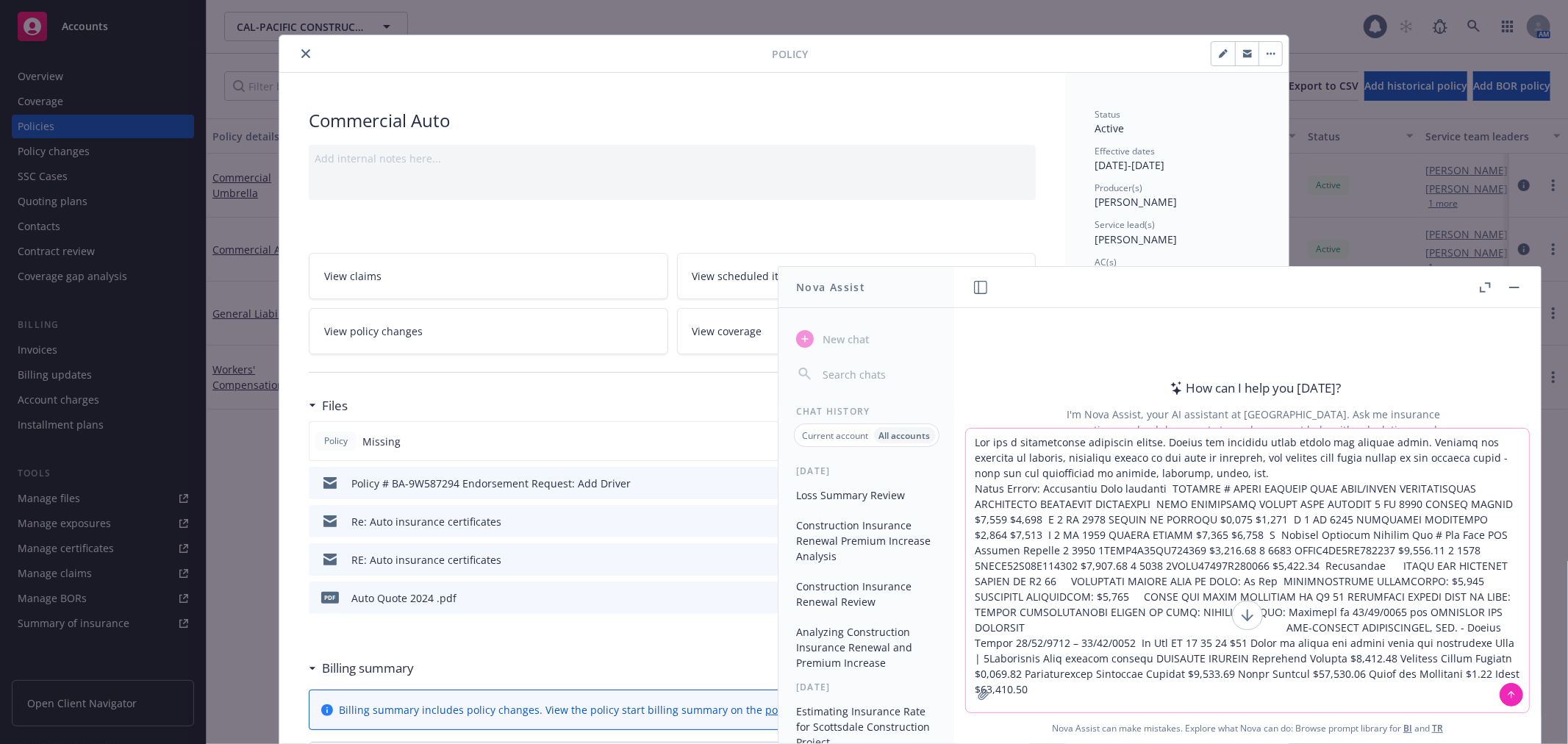
scroll to position [0, 0]
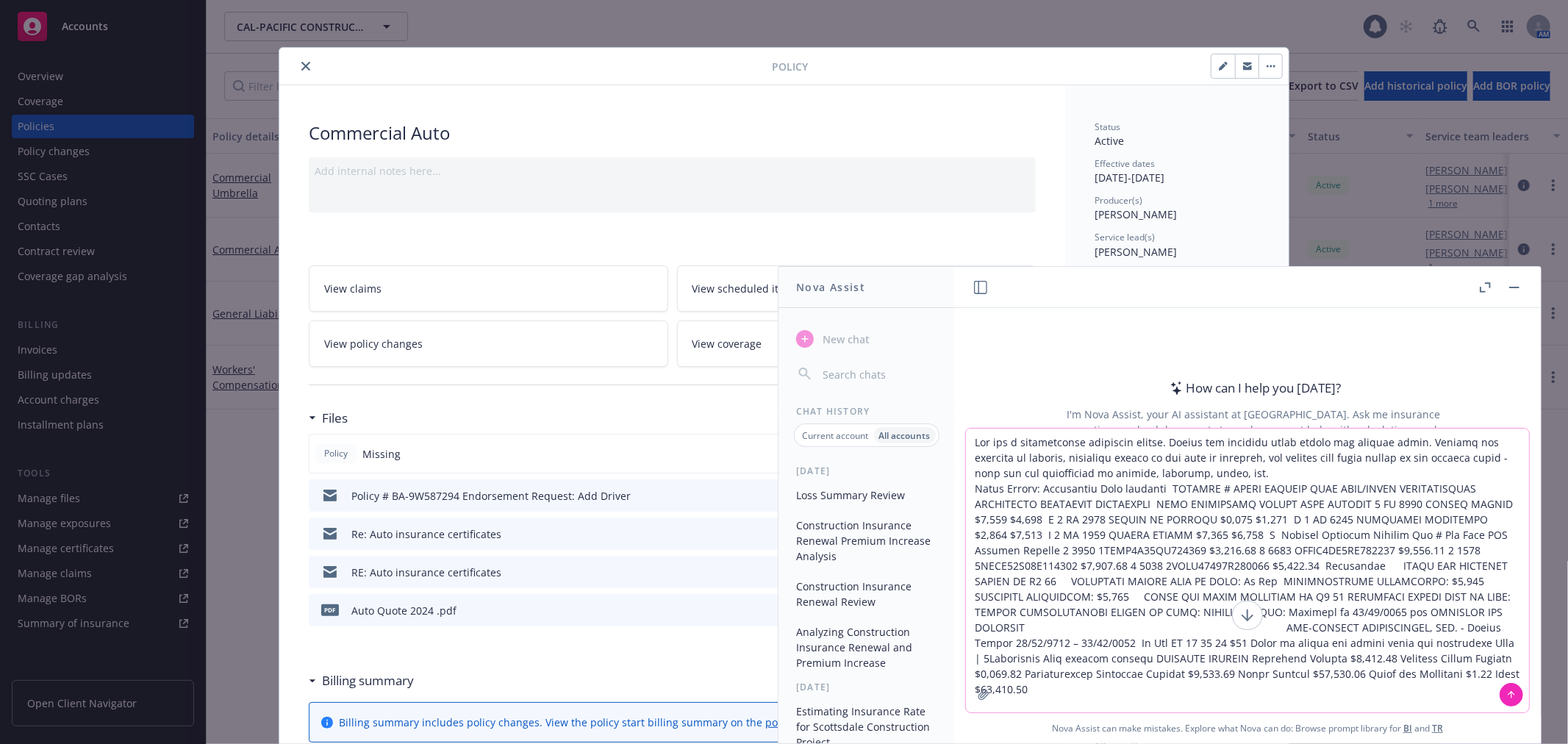
click at [1031, 486] on textarea at bounding box center [1247, 570] width 563 height 283
click at [1318, 673] on textarea at bounding box center [1247, 570] width 563 height 283
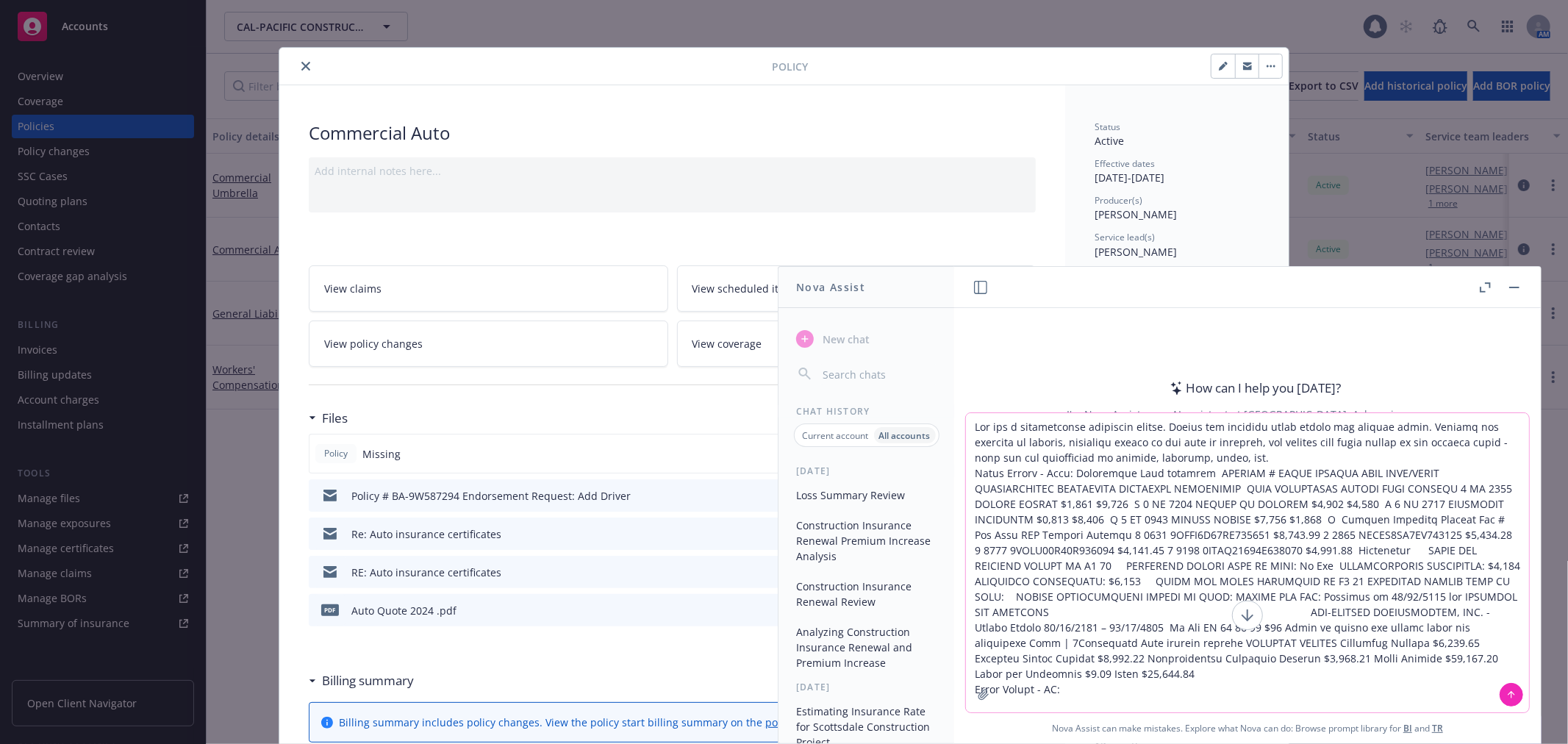
paste textarea "MINIMUM PREMIUMS LOB $250 GENERAL LIABILITY COMPOSITE- CONSTRUCTION - SALES/REC…"
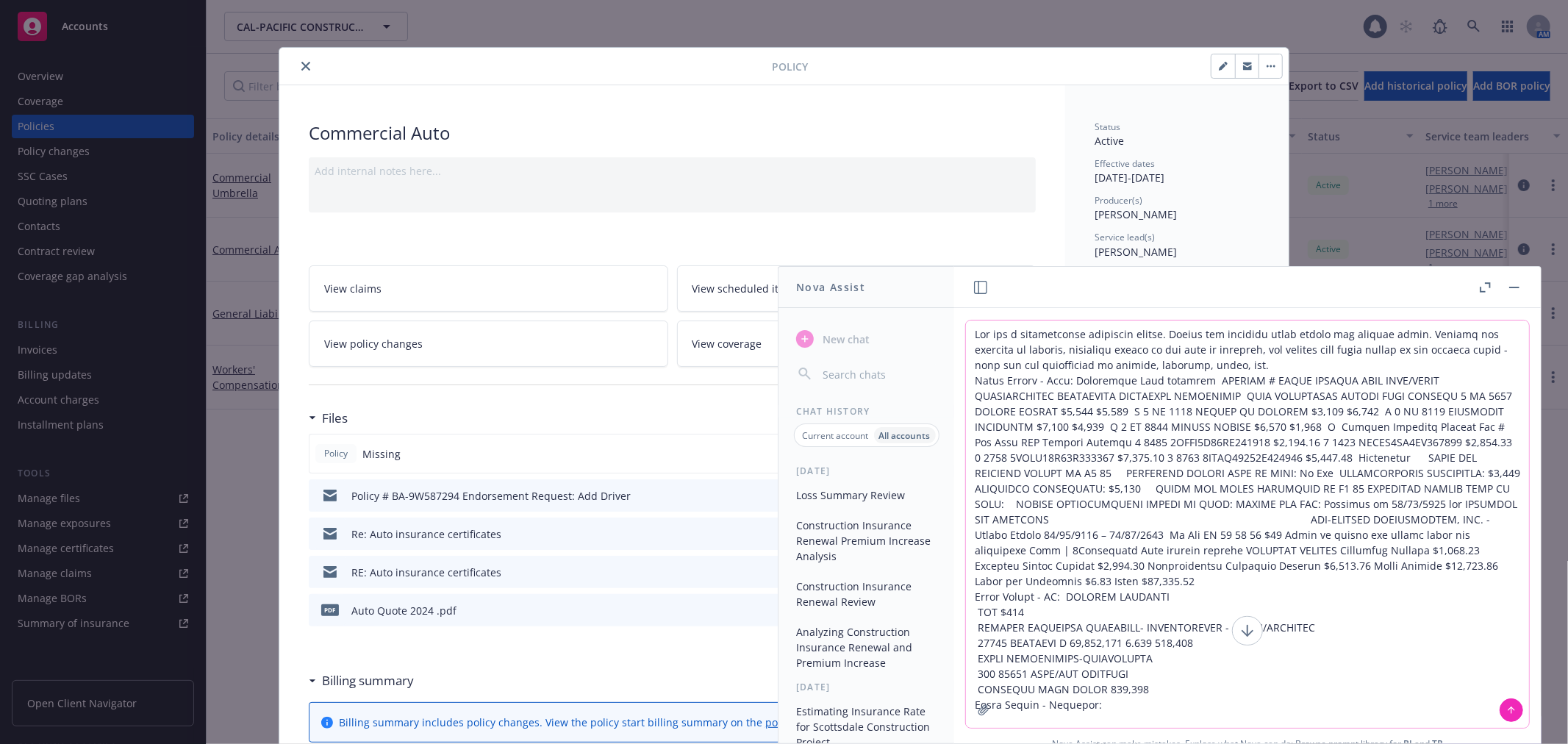
paste textarea "INSURING COMPANY: 1. NAMED INSURED AND MAILING ADDRESS: 2. POLICY PERIOD: From …"
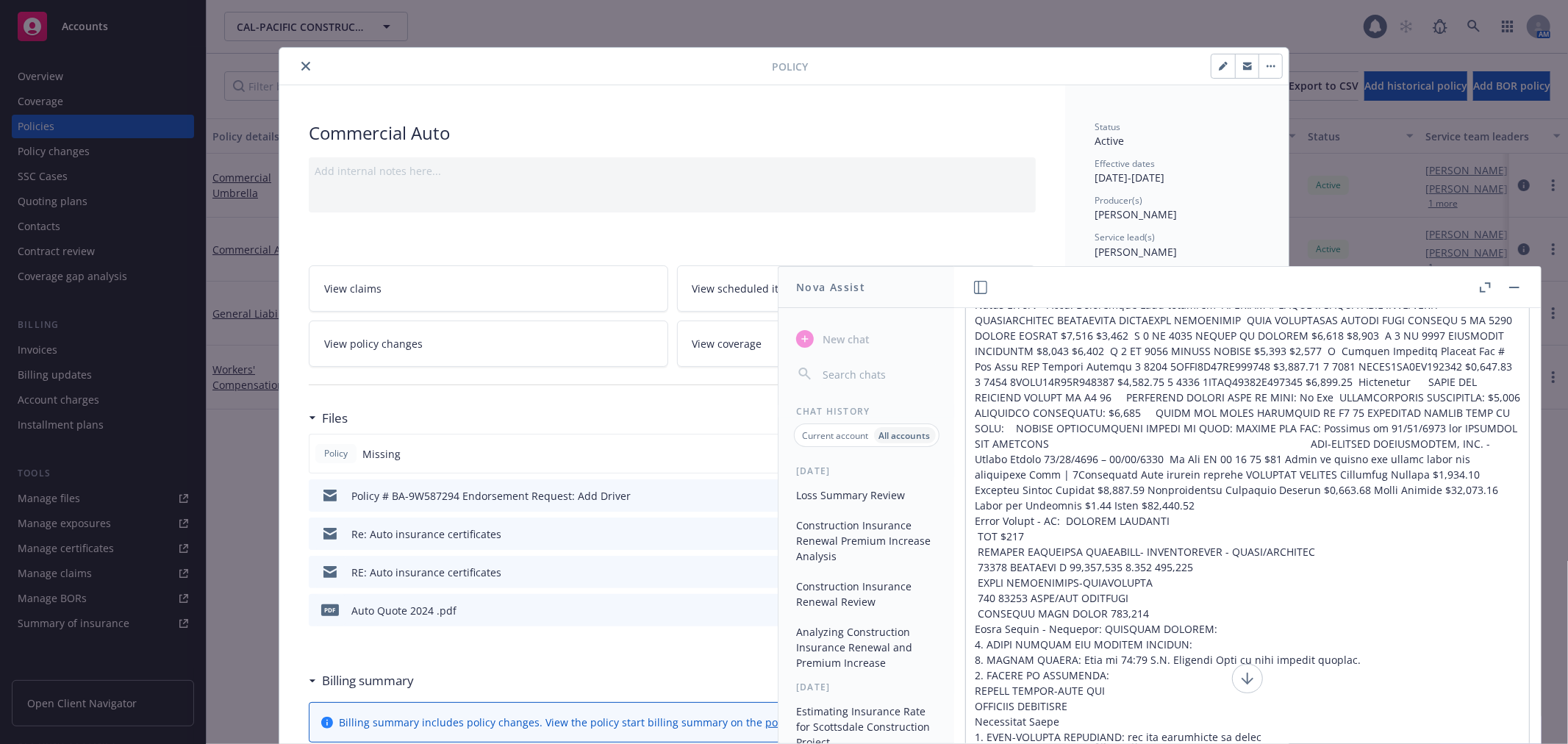
click at [1482, 287] on icon "button" at bounding box center [1485, 287] width 11 height 10
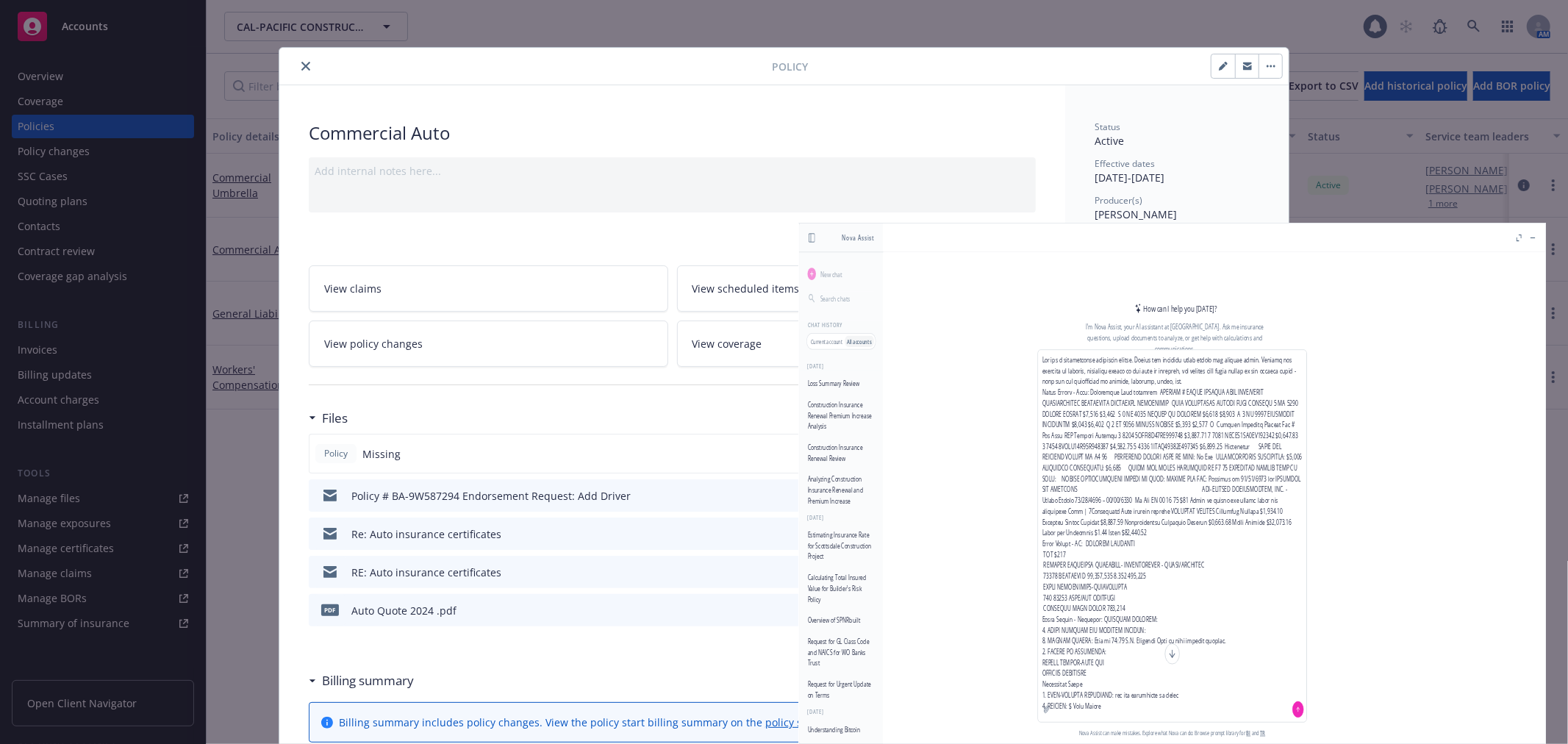
scroll to position [0, 0]
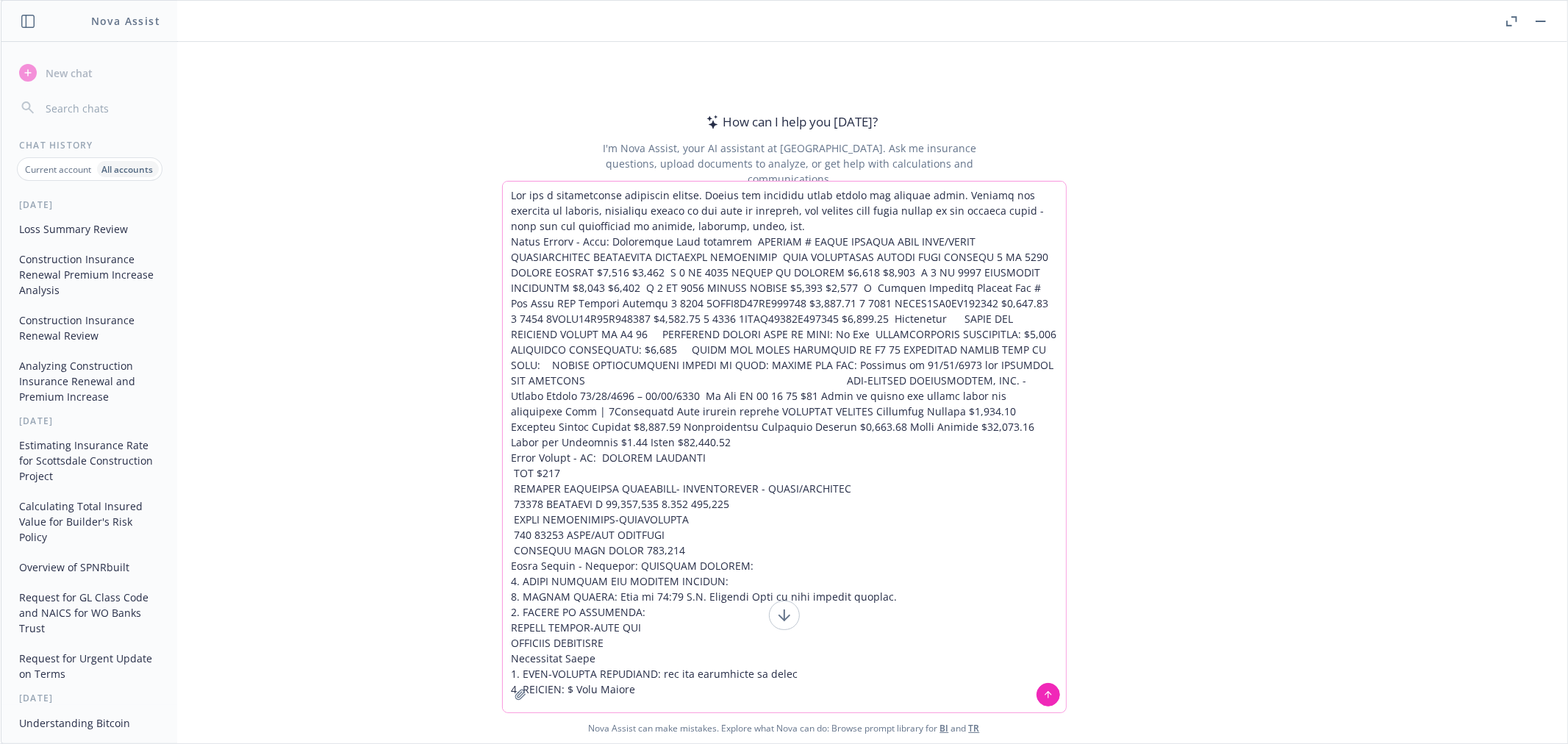
click at [651, 672] on textarea at bounding box center [784, 446] width 563 height 531
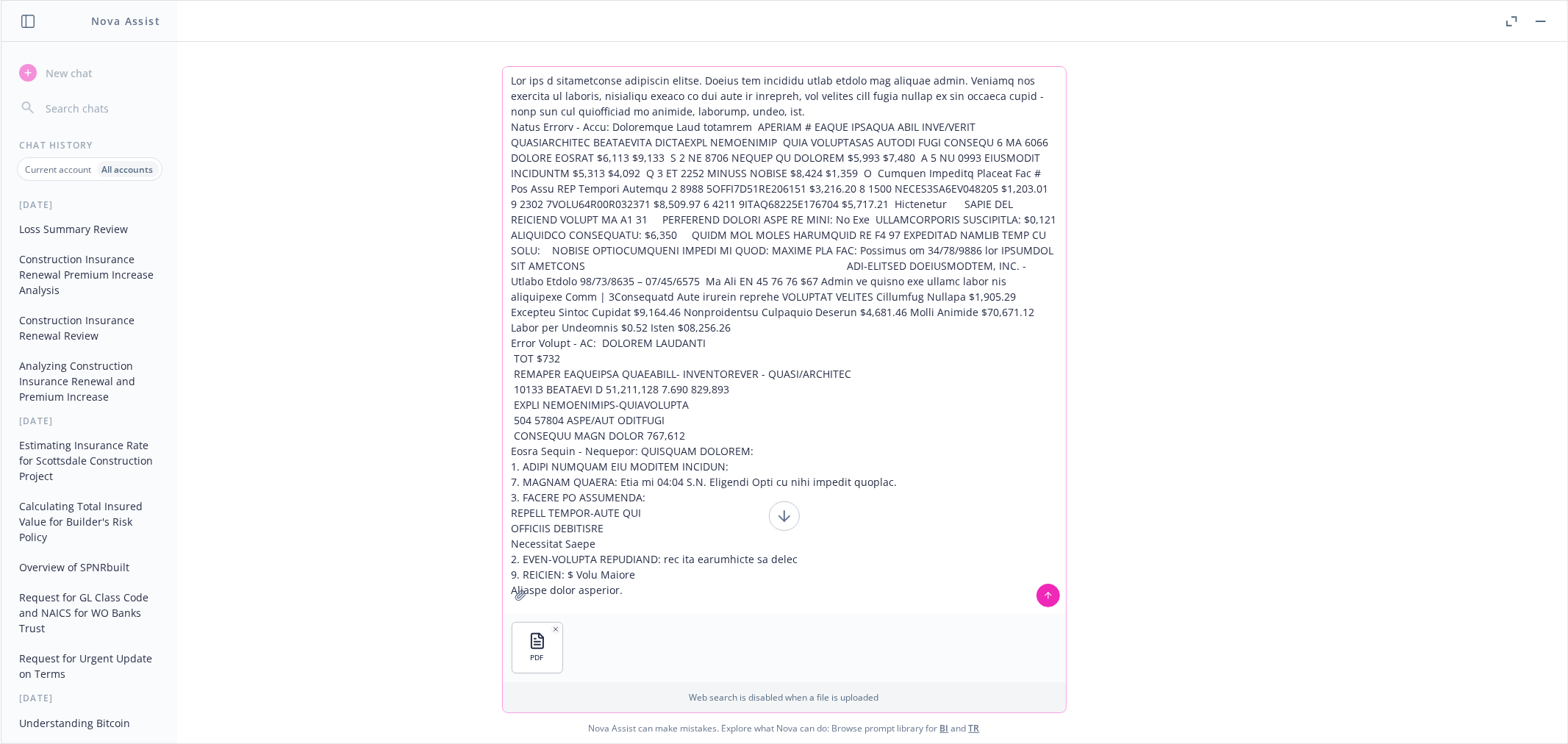
type textarea "Lor ips d sitametconse adipiscin elitse. Doeius tem incididu utlab etdolo mag a…"
click at [1041, 589] on button at bounding box center [1048, 595] width 23 height 23
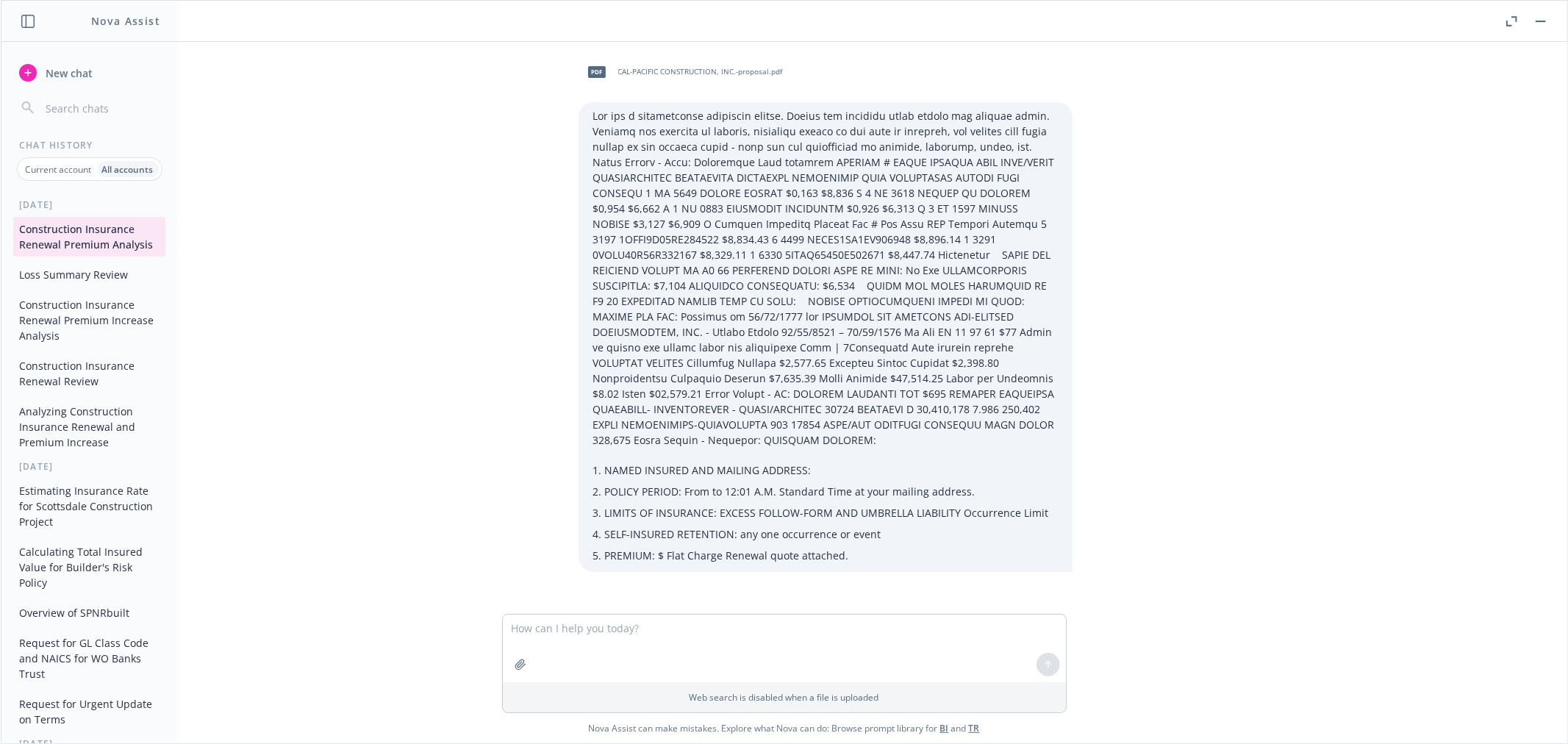
scroll to position [10, 0]
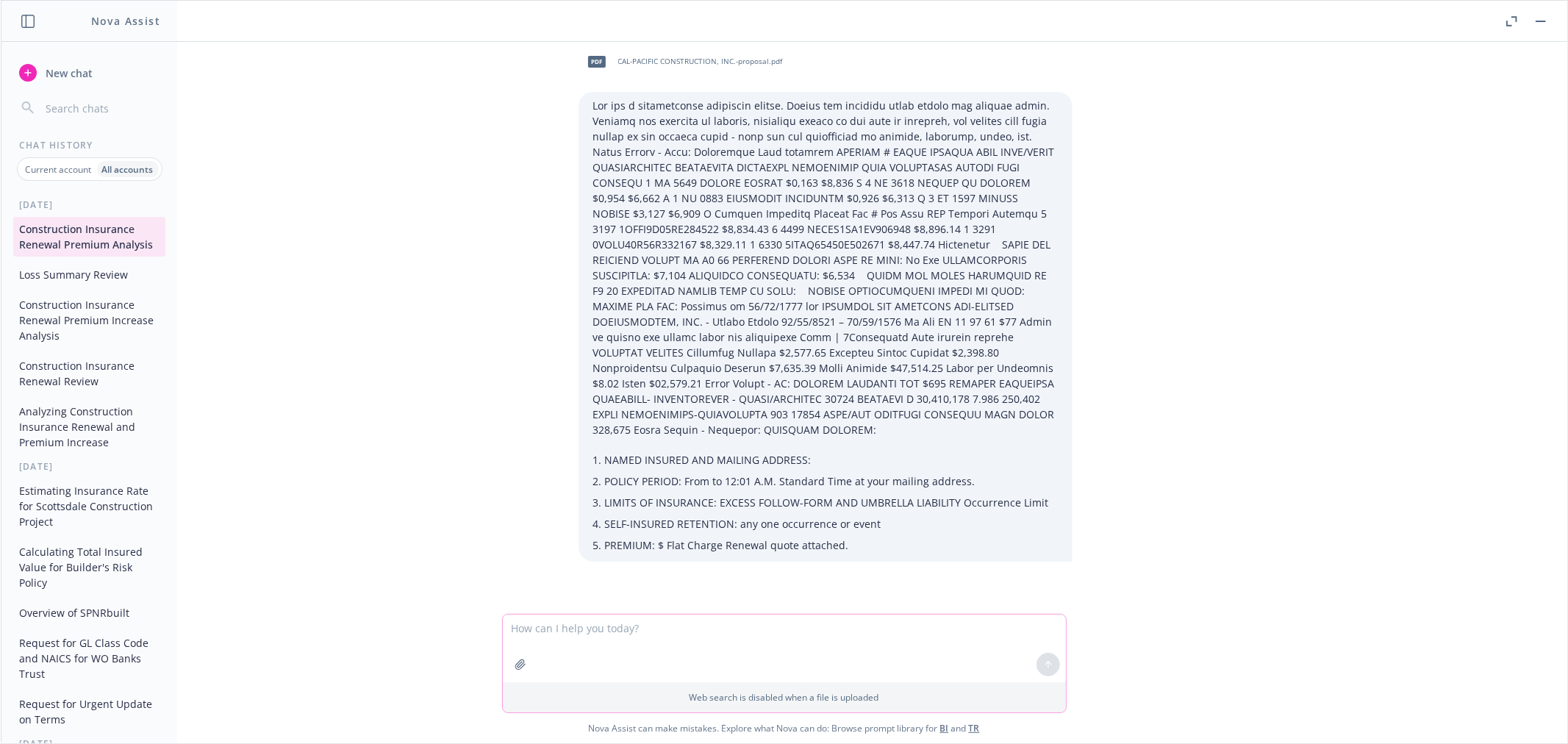
click at [729, 636] on textarea at bounding box center [784, 648] width 563 height 67
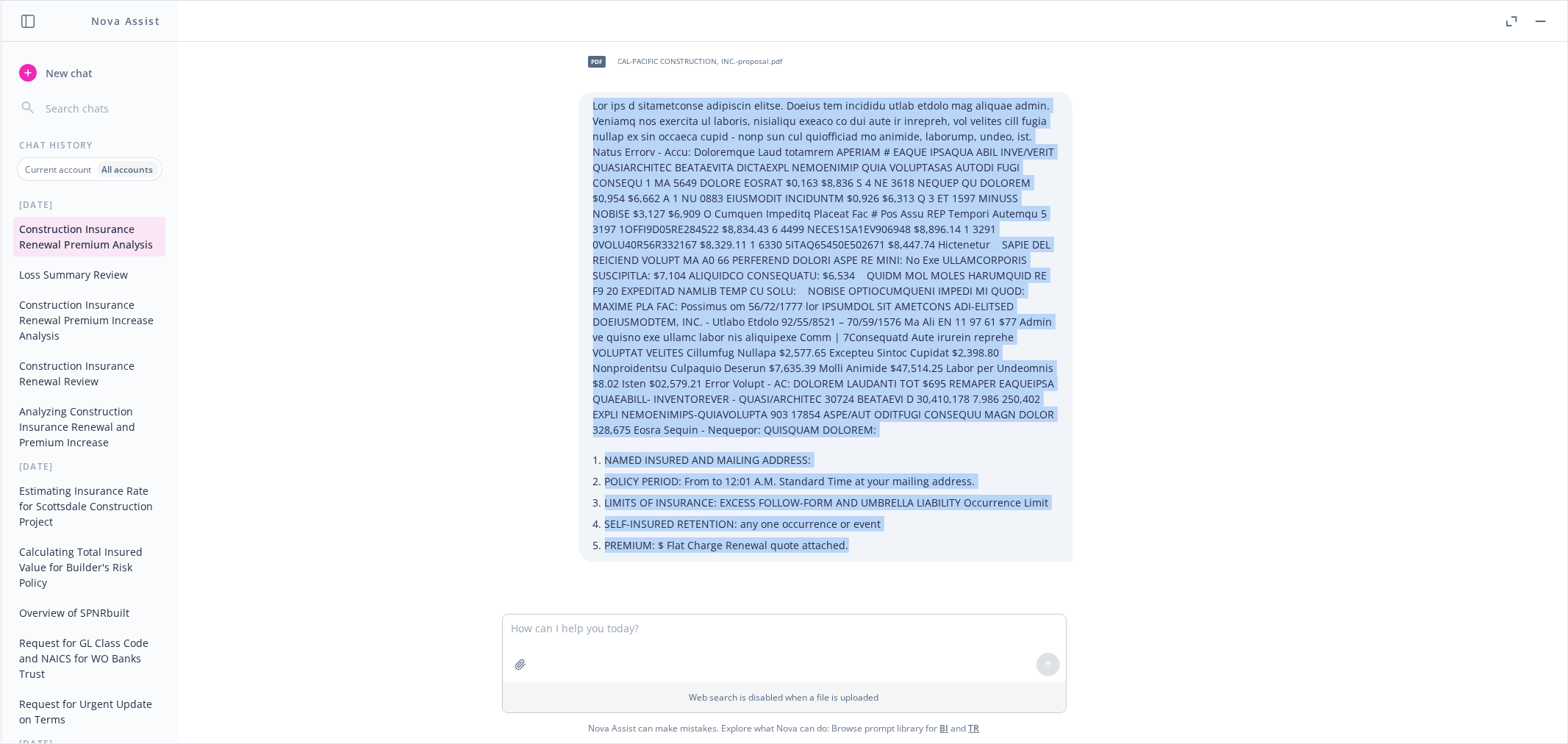
drag, startPoint x: 589, startPoint y: 97, endPoint x: 843, endPoint y: 538, distance: 508.9
click at [843, 538] on div "NAMED INSURED AND MAILING ADDRESS: POLICY PERIOD: From to 12:01 A.M. Standard T…" at bounding box center [825, 326] width 494 height 470
copy div "Lor ips d sitametconse adipiscin elitse. Doeius tem incididu utlab etdolo mag a…"
click at [75, 66] on span "New chat" at bounding box center [67, 73] width 50 height 15
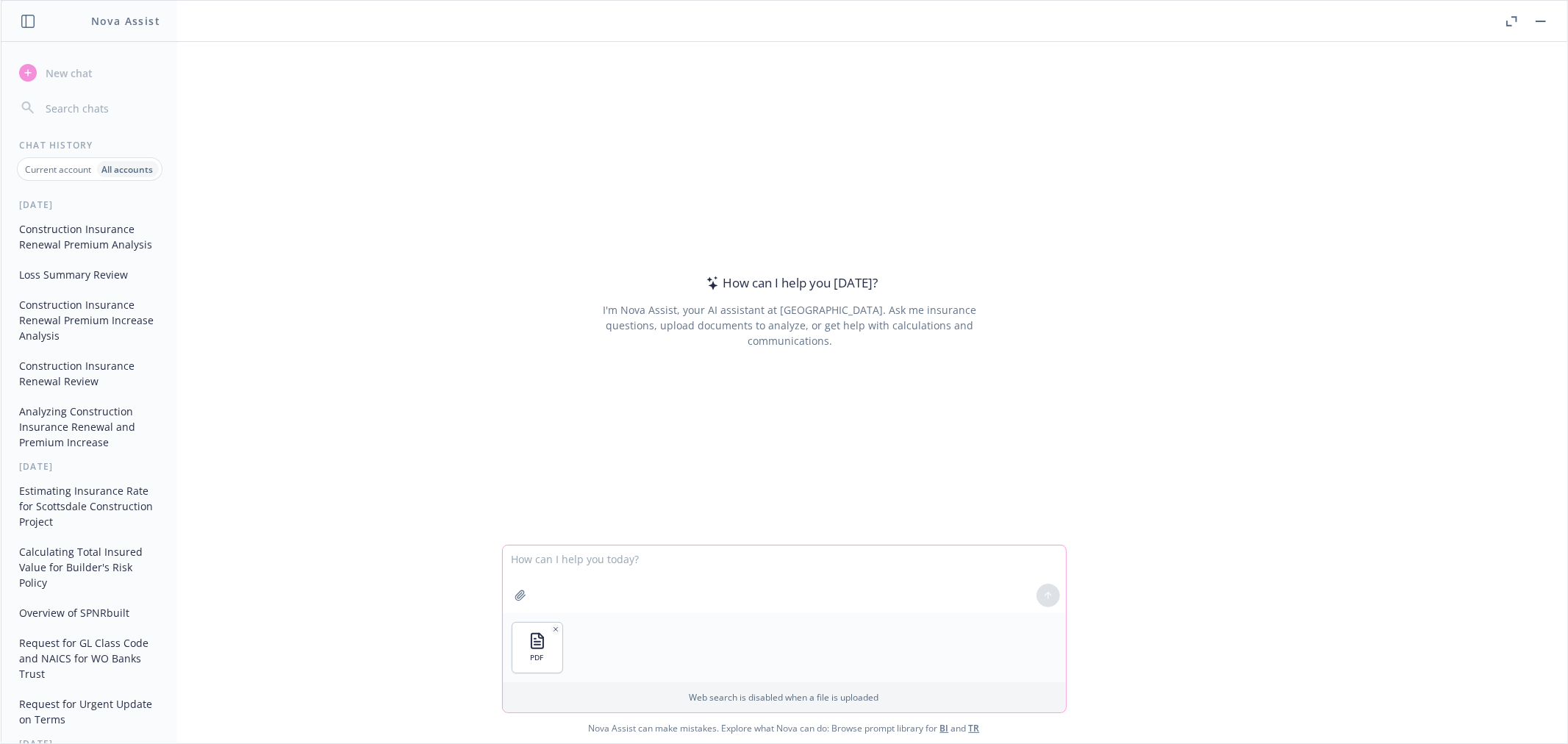
paste textarea "Lor ips d sitametconse adipiscin elitse. Doeius tem incididu utlab etdolo mag a…"
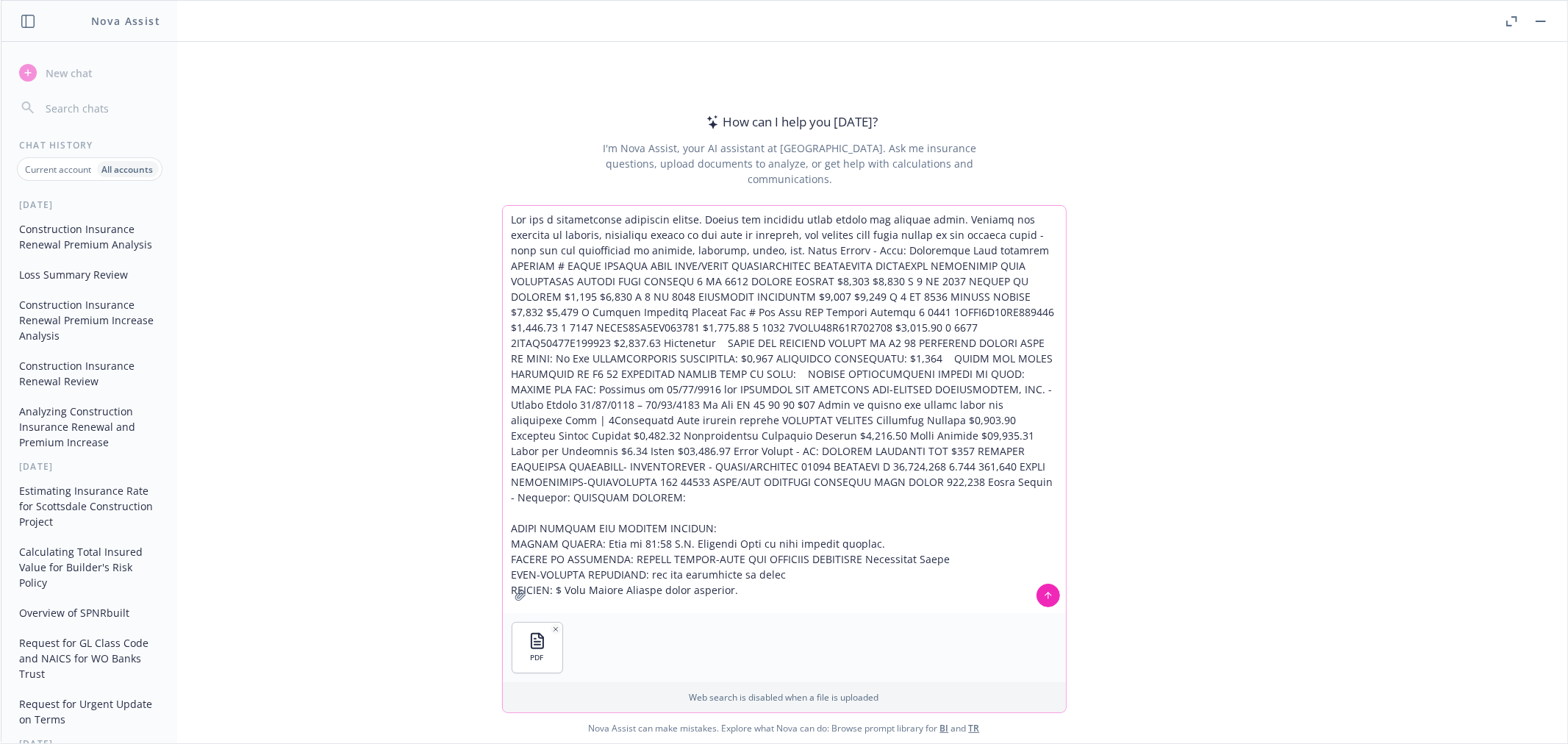
type textarea "Lor ips d sitametconse adipiscin elitse. Doeius tem incididu utlab etdolo mag a…"
click at [1052, 591] on icon at bounding box center [1048, 595] width 10 height 10
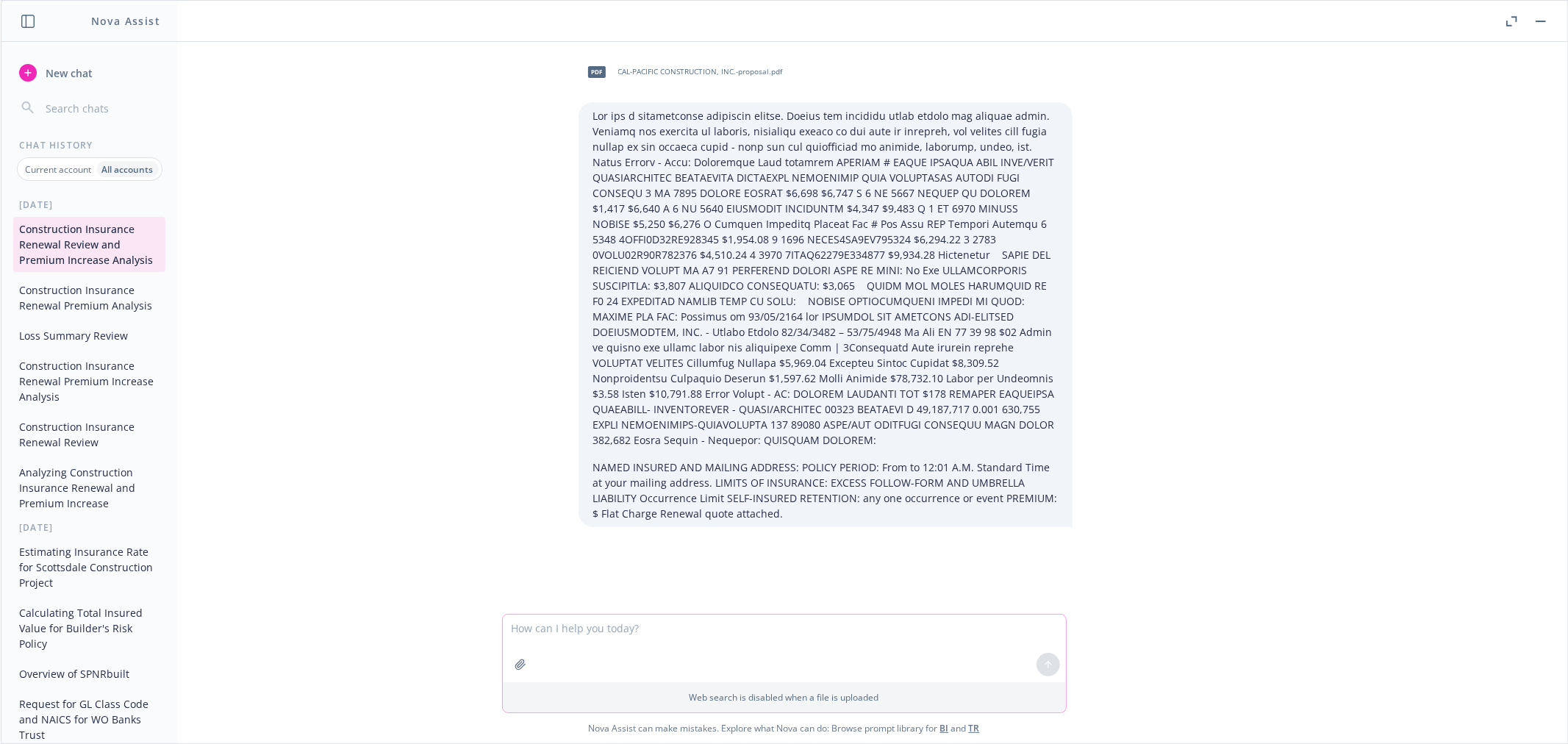
click at [678, 635] on textarea at bounding box center [784, 648] width 563 height 67
